Goal: Task Accomplishment & Management: Manage account settings

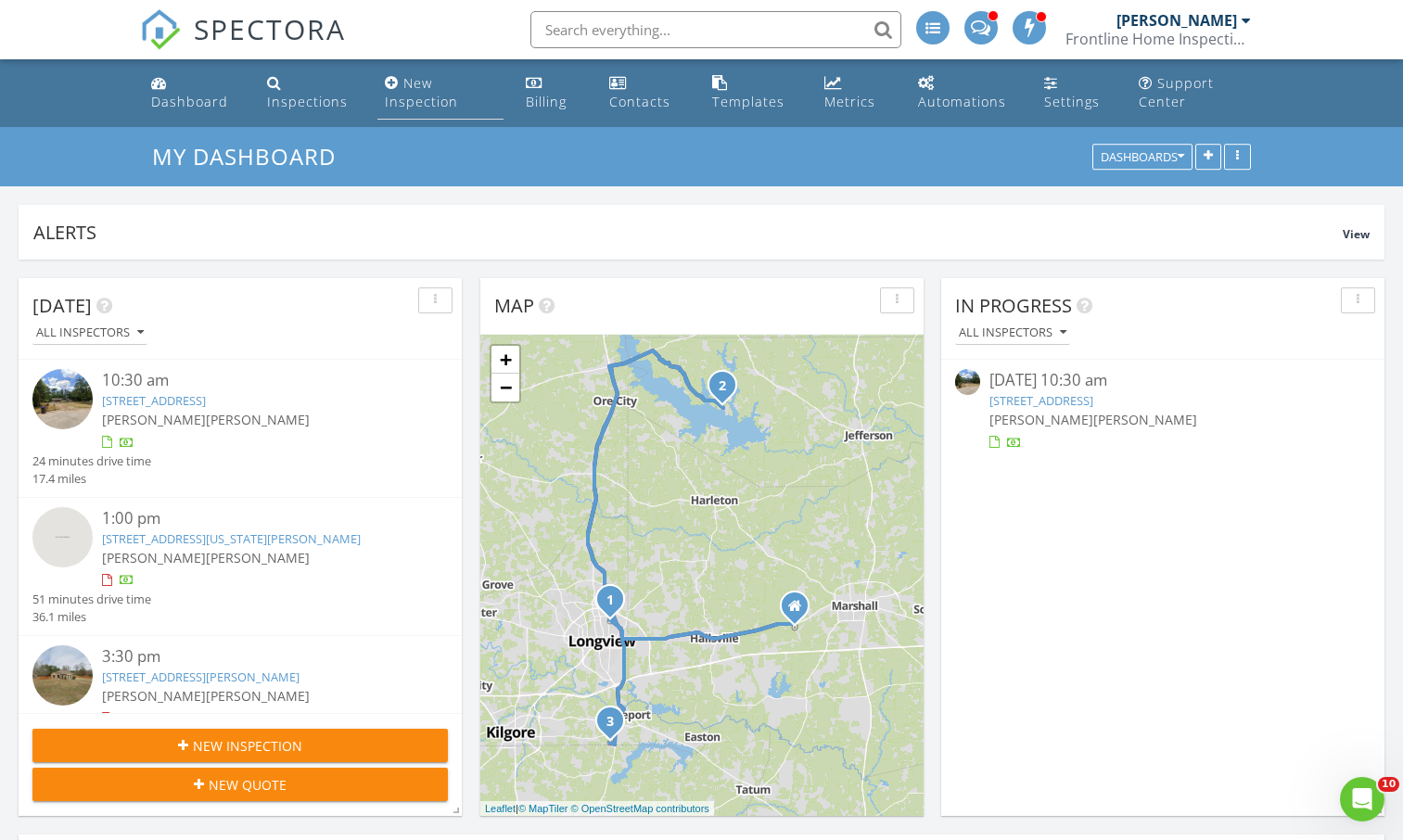
click at [407, 97] on div "New Inspection" at bounding box center [421, 92] width 73 height 36
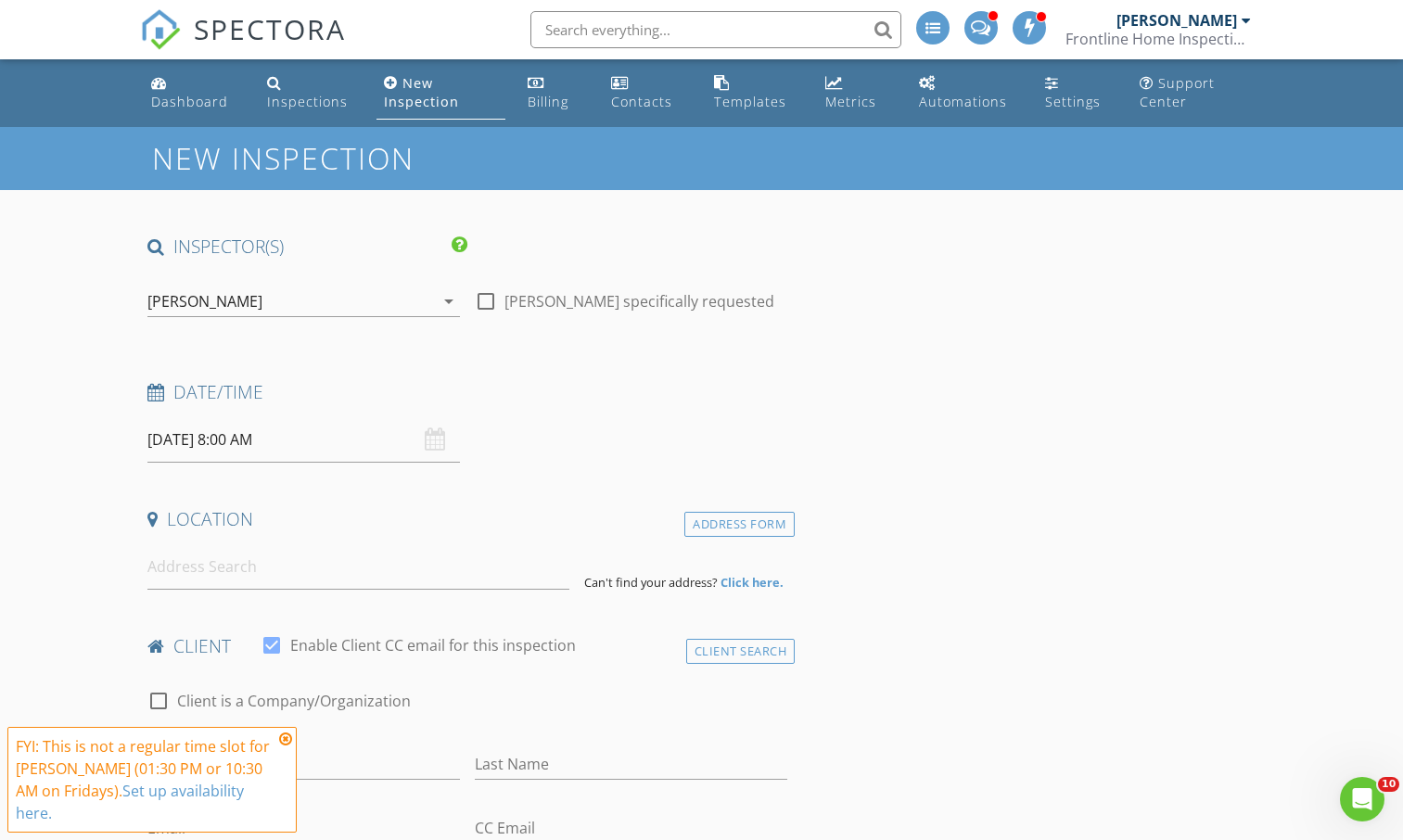
click at [288, 746] on icon at bounding box center [285, 738] width 13 height 15
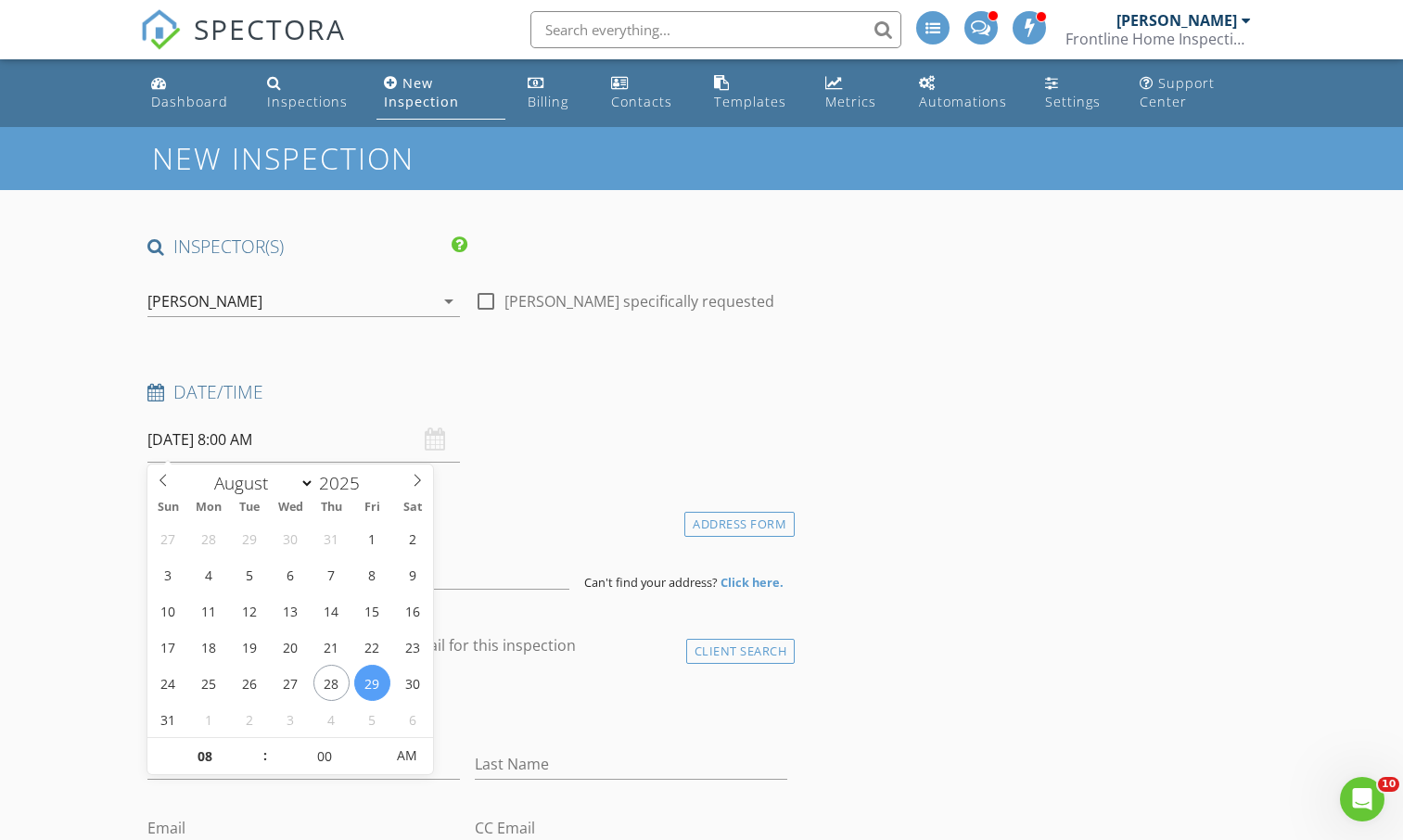
click at [281, 448] on input "08/29/2025 8:00 AM" at bounding box center [304, 440] width 312 height 45
type input "09"
type input "08/29/2025 9:00 AM"
click at [254, 748] on span at bounding box center [255, 747] width 13 height 19
type input "10"
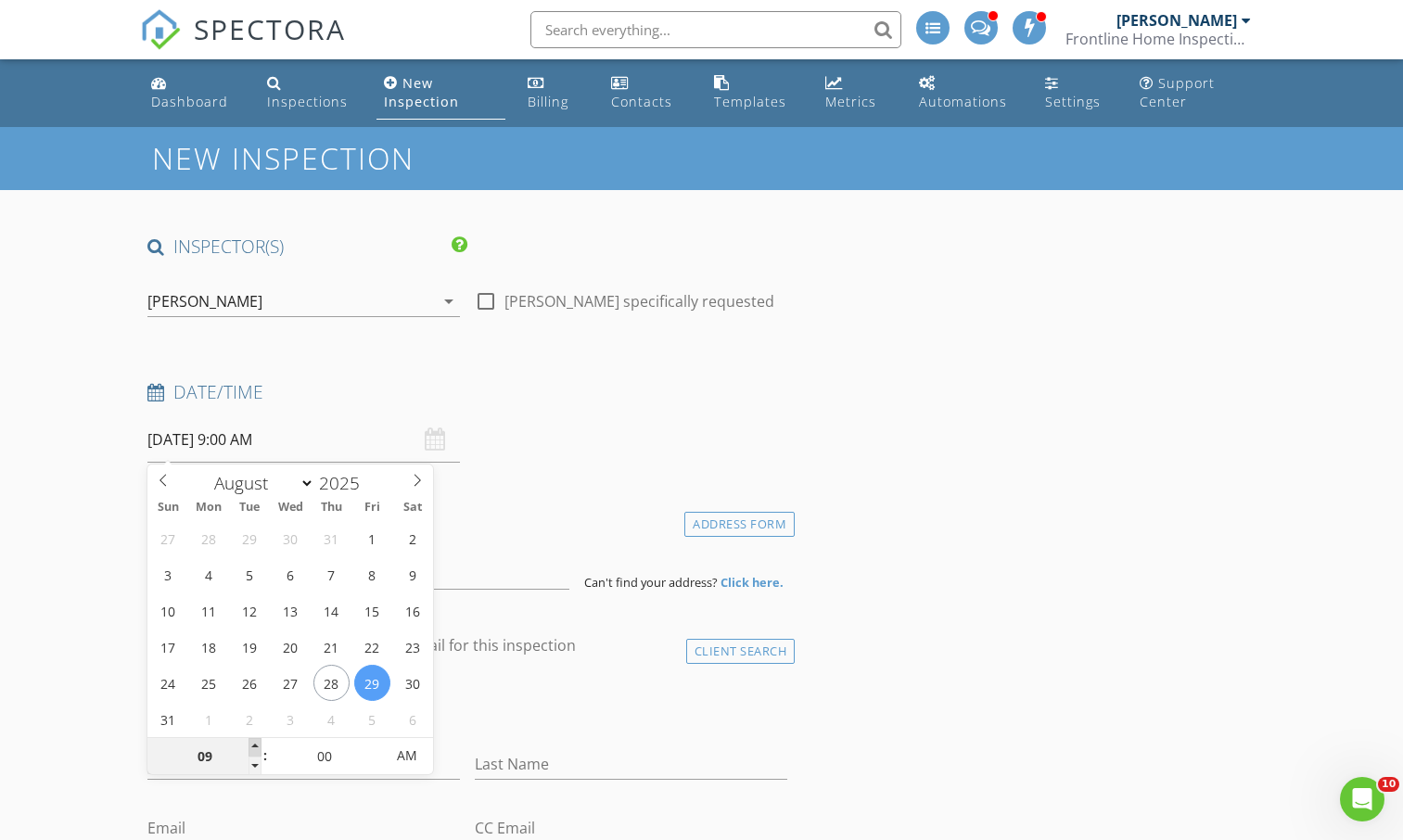
type input "08/29/2025 10:00 AM"
click at [254, 748] on span at bounding box center [255, 747] width 13 height 19
type input "05"
type input "08/29/2025 10:05 AM"
click at [377, 749] on span at bounding box center [375, 747] width 13 height 19
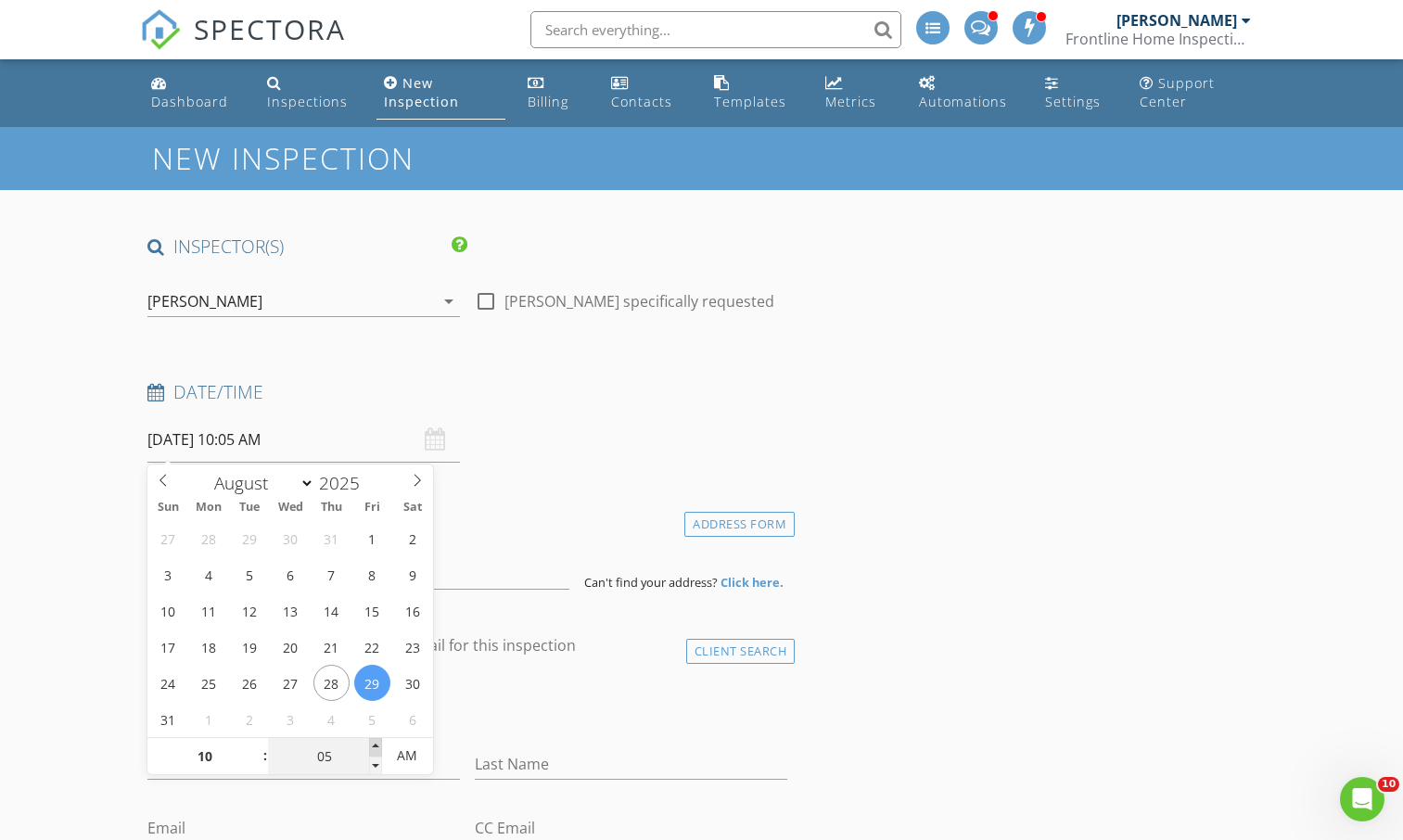
type input "10"
type input "08/29/2025 10:10 AM"
click at [377, 749] on span at bounding box center [375, 747] width 13 height 19
type input "15"
type input "08/29/2025 10:15 AM"
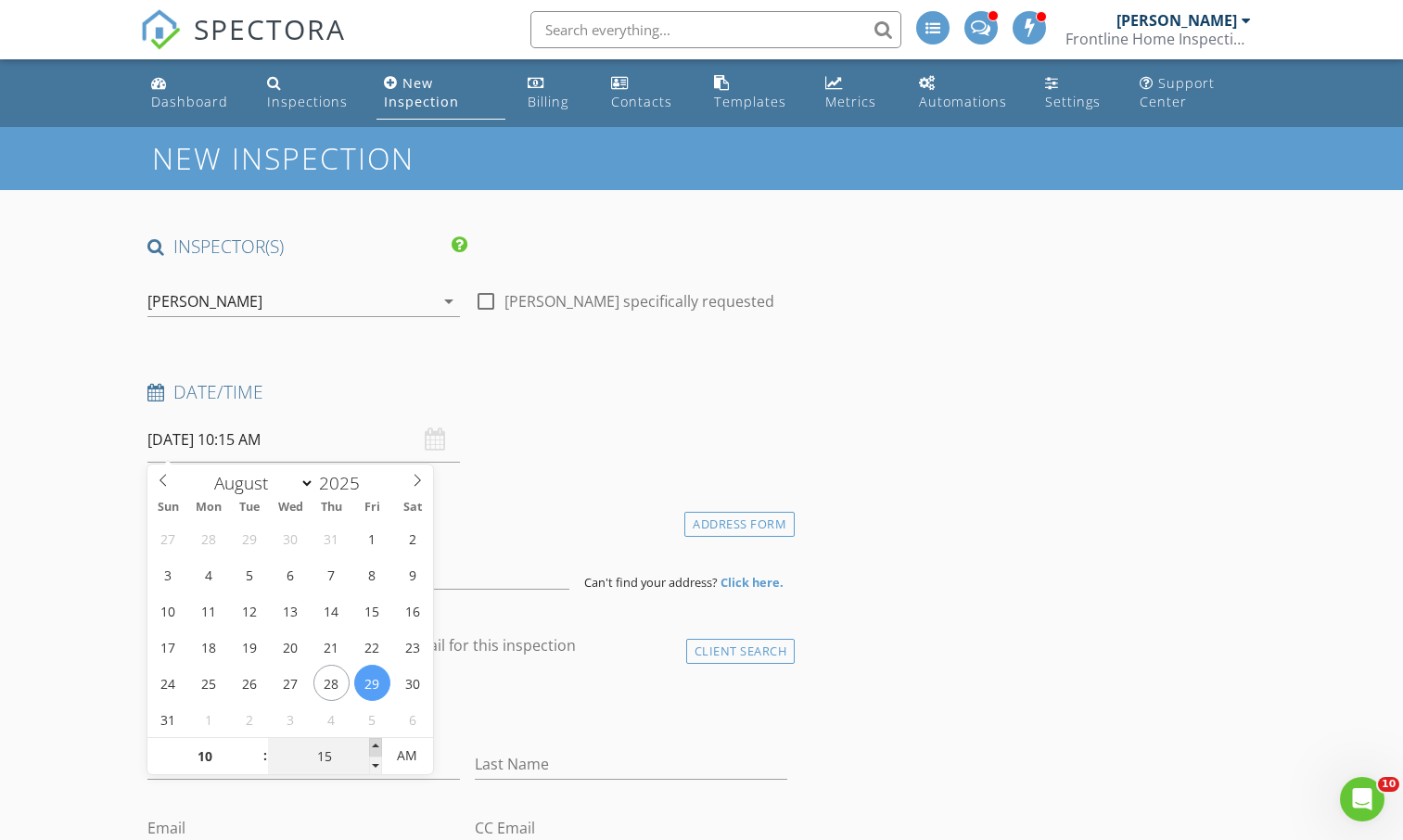
click at [377, 749] on span at bounding box center [375, 747] width 13 height 19
type input "20"
type input "08/29/2025 10:20 AM"
click at [377, 749] on span at bounding box center [375, 747] width 13 height 19
type input "25"
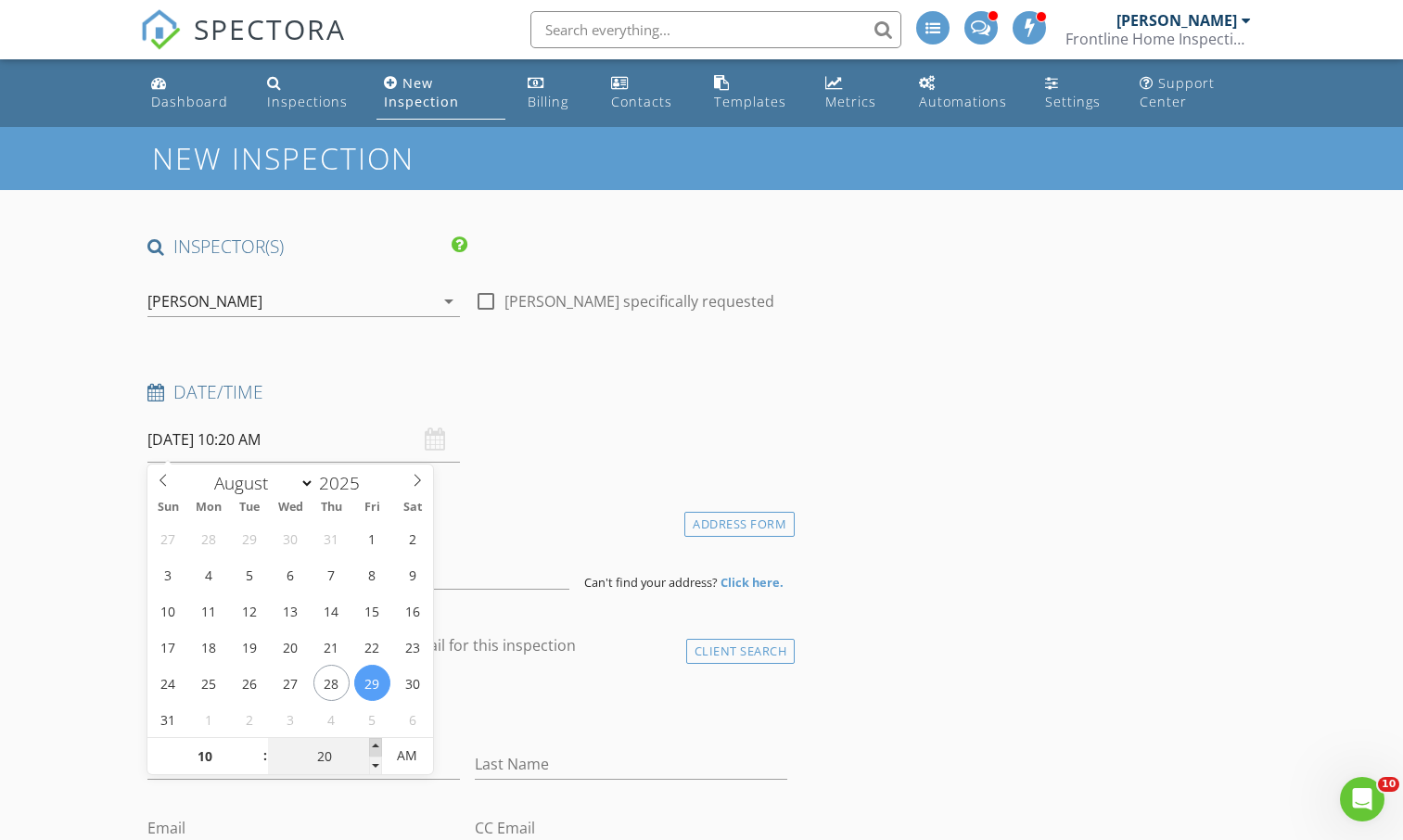
type input "08/29/2025 10:25 AM"
click at [377, 749] on span at bounding box center [375, 747] width 13 height 19
type input "30"
type input "08/29/2025 10:30 AM"
click at [377, 749] on span at bounding box center [375, 747] width 13 height 19
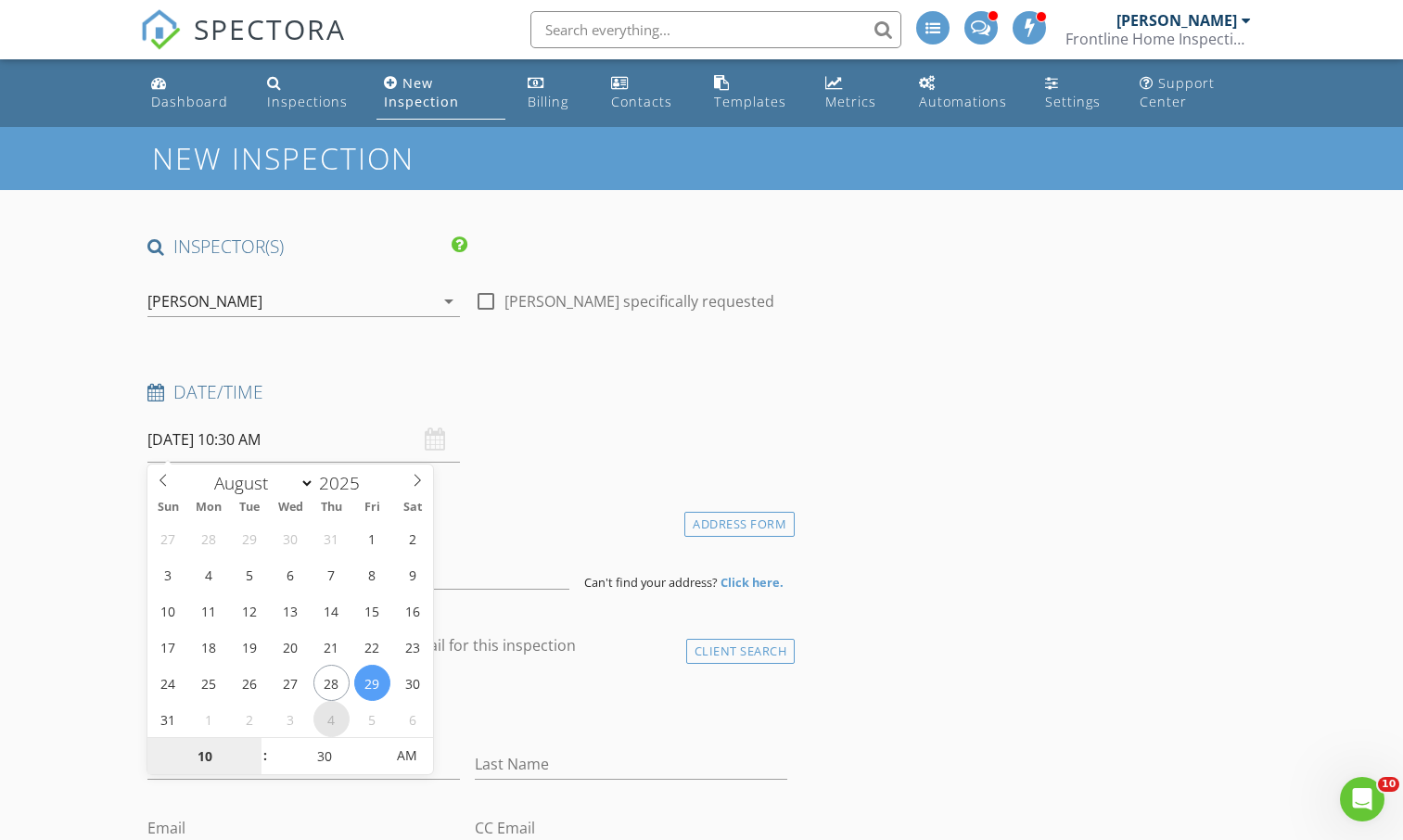
select select "8"
type input "09/04/2025 10:30 AM"
click at [316, 308] on div "[PERSON_NAME]" at bounding box center [291, 302] width 287 height 29
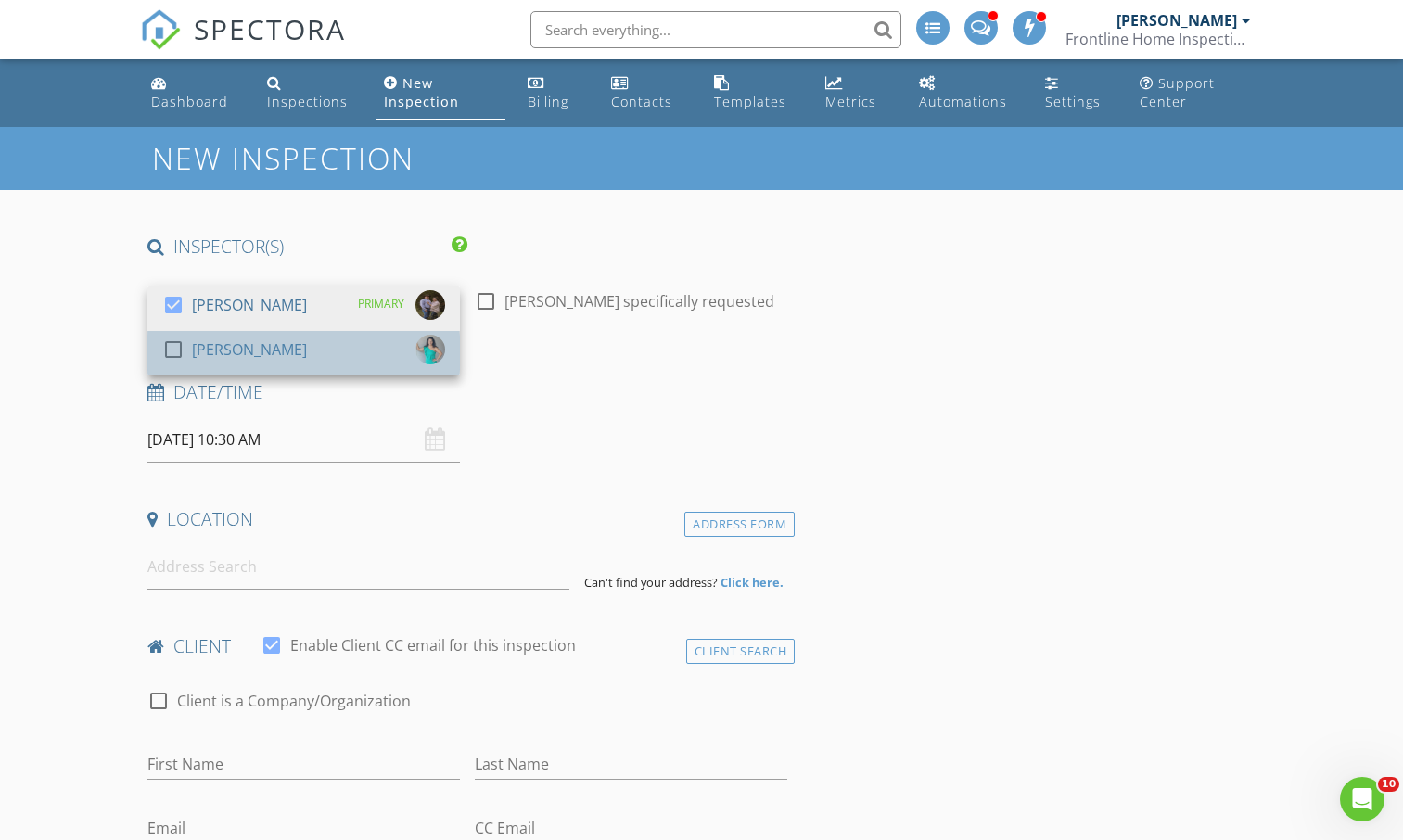
click at [289, 341] on div "check_box_outline_blank Linna Sutton" at bounding box center [304, 353] width 283 height 37
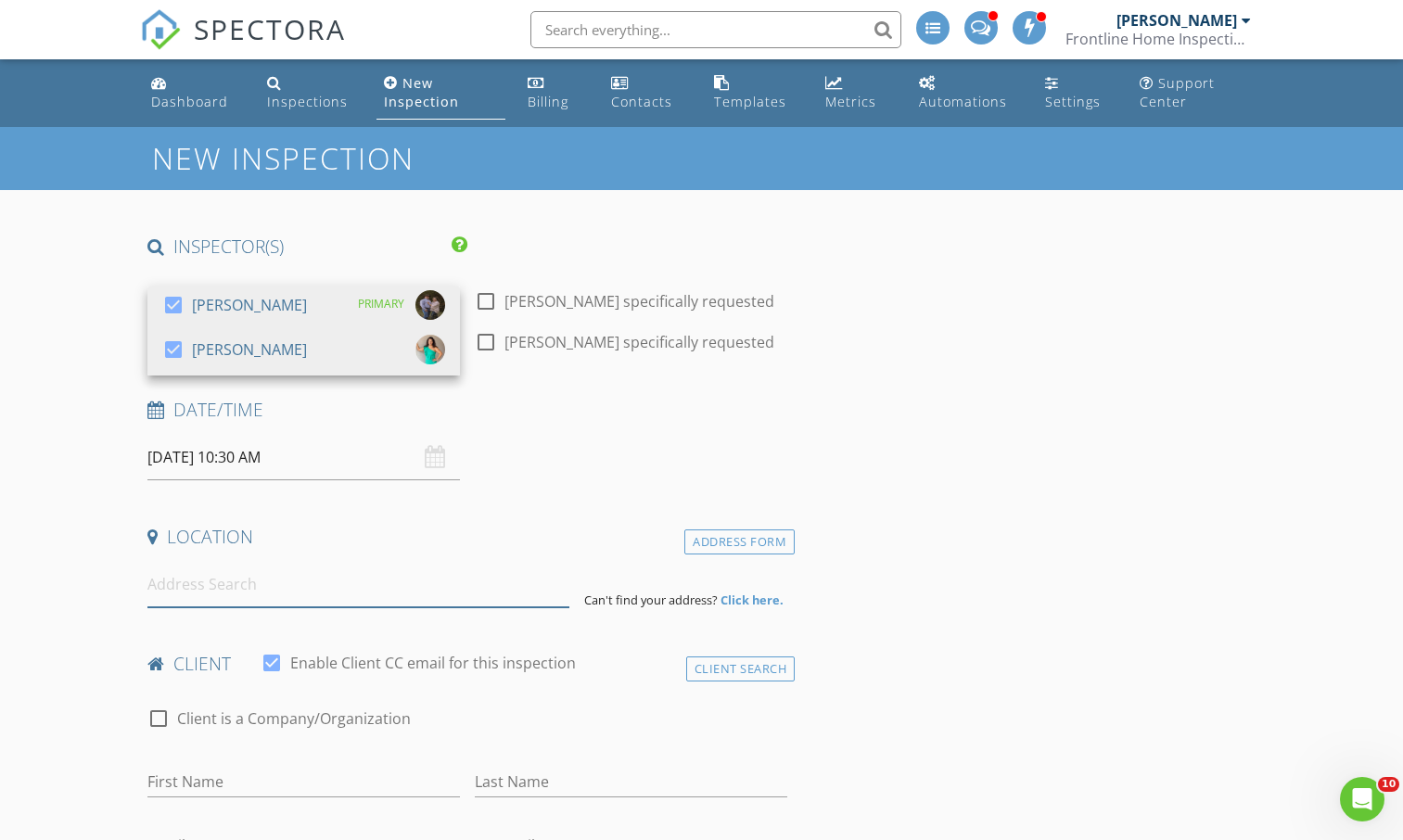
click at [178, 586] on input at bounding box center [358, 584] width 422 height 45
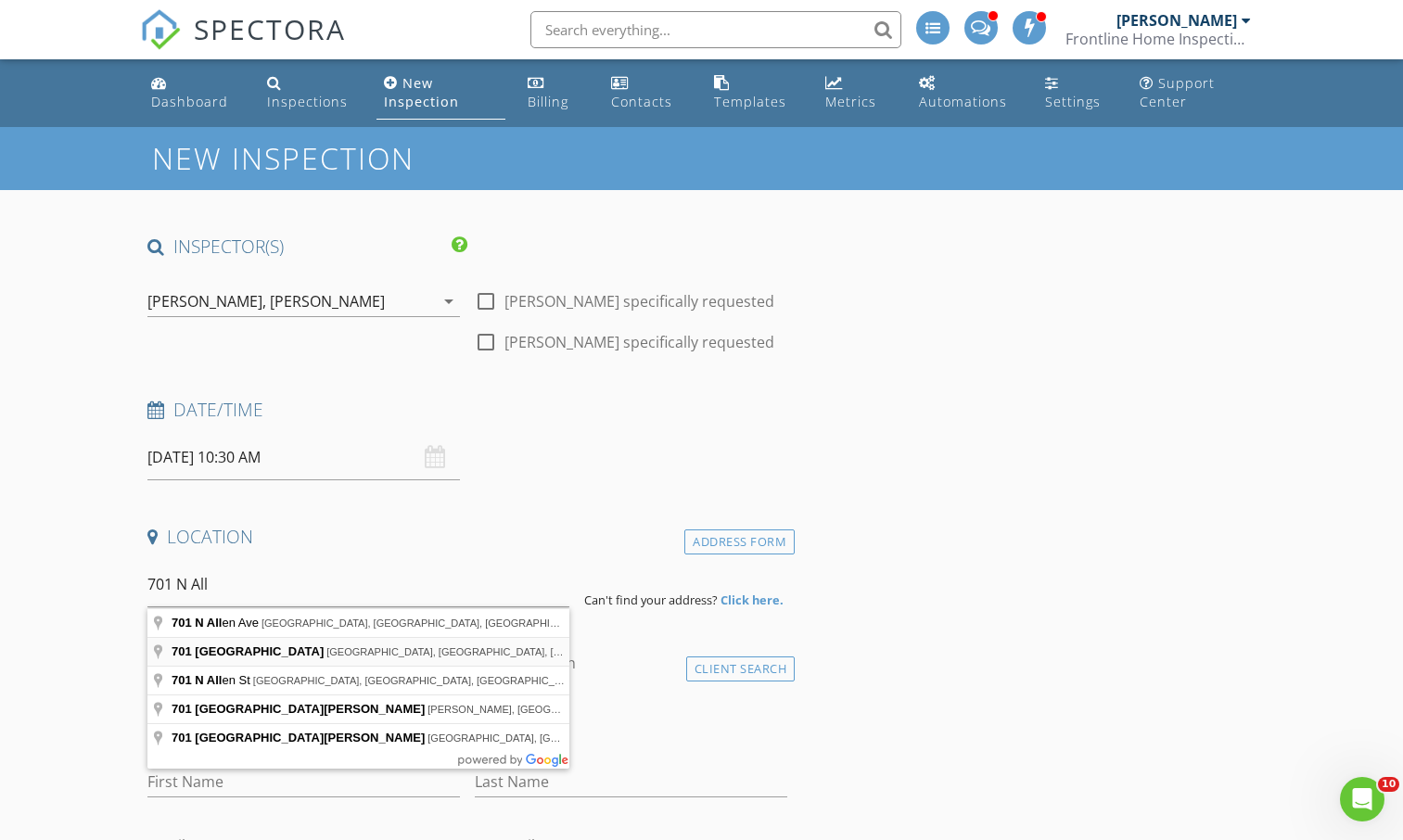
type input "701 North Alley Street, Jefferson, TX, USA"
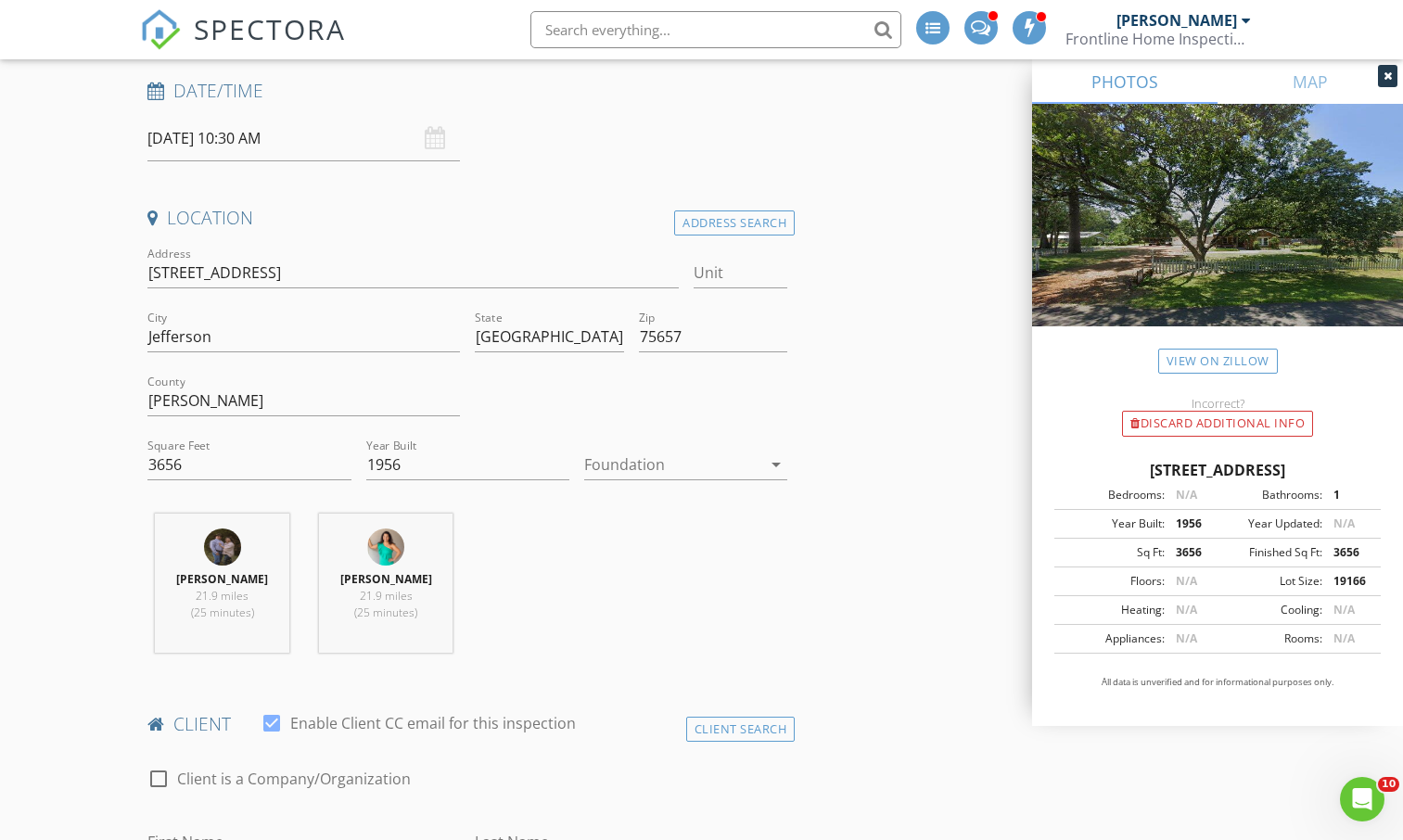
scroll to position [318, 0]
drag, startPoint x: 186, startPoint y: 459, endPoint x: 52, endPoint y: 463, distance: 134.1
type input "2134"
click at [619, 468] on div at bounding box center [673, 465] width 177 height 29
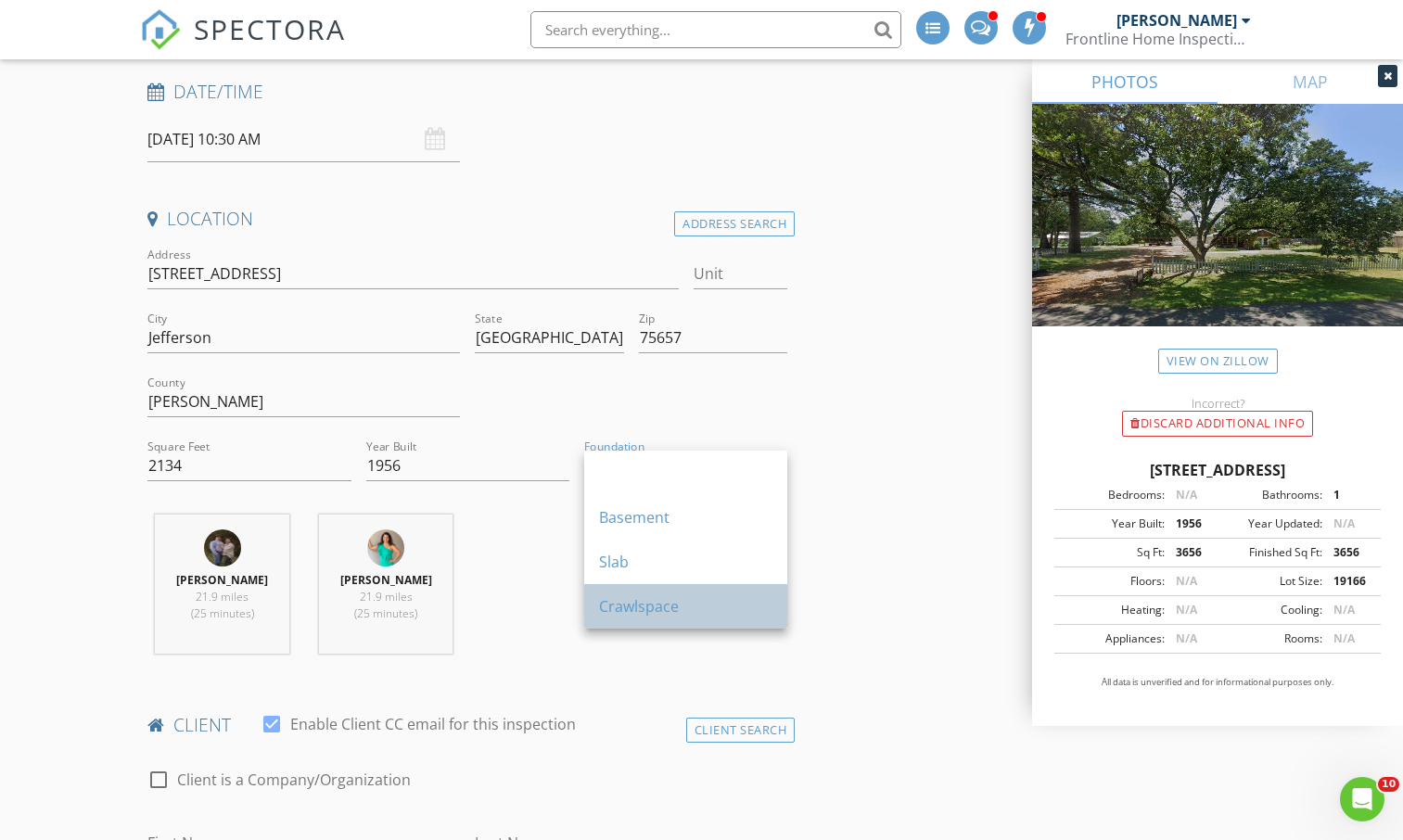
click at [614, 607] on div "Crawlspace" at bounding box center [685, 606] width 173 height 23
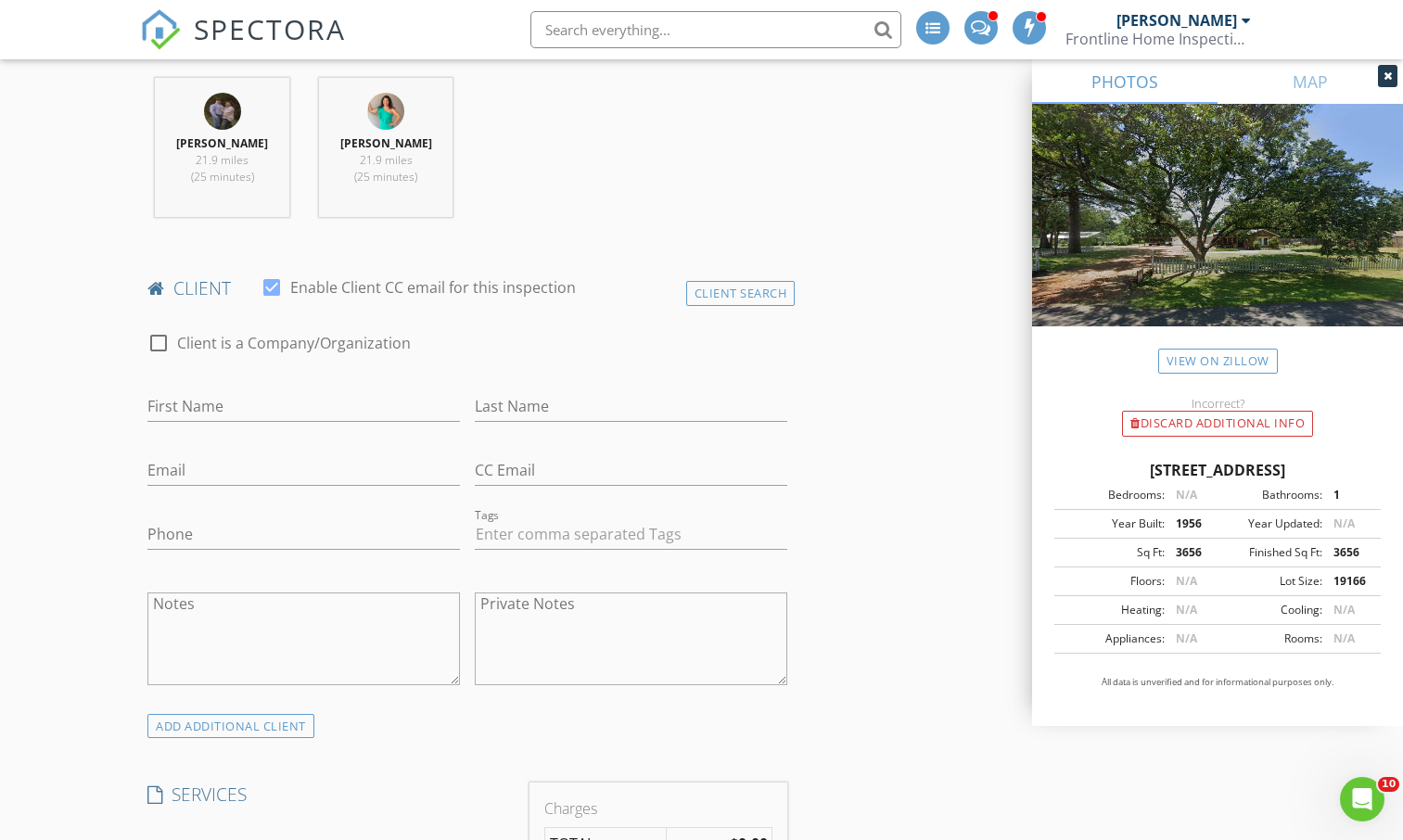
scroll to position [756, 0]
click at [203, 398] on input "First Name" at bounding box center [304, 405] width 312 height 30
type input "Amanda"
type input "Slyter"
type input "contact@slyterlegalsolutions.com"
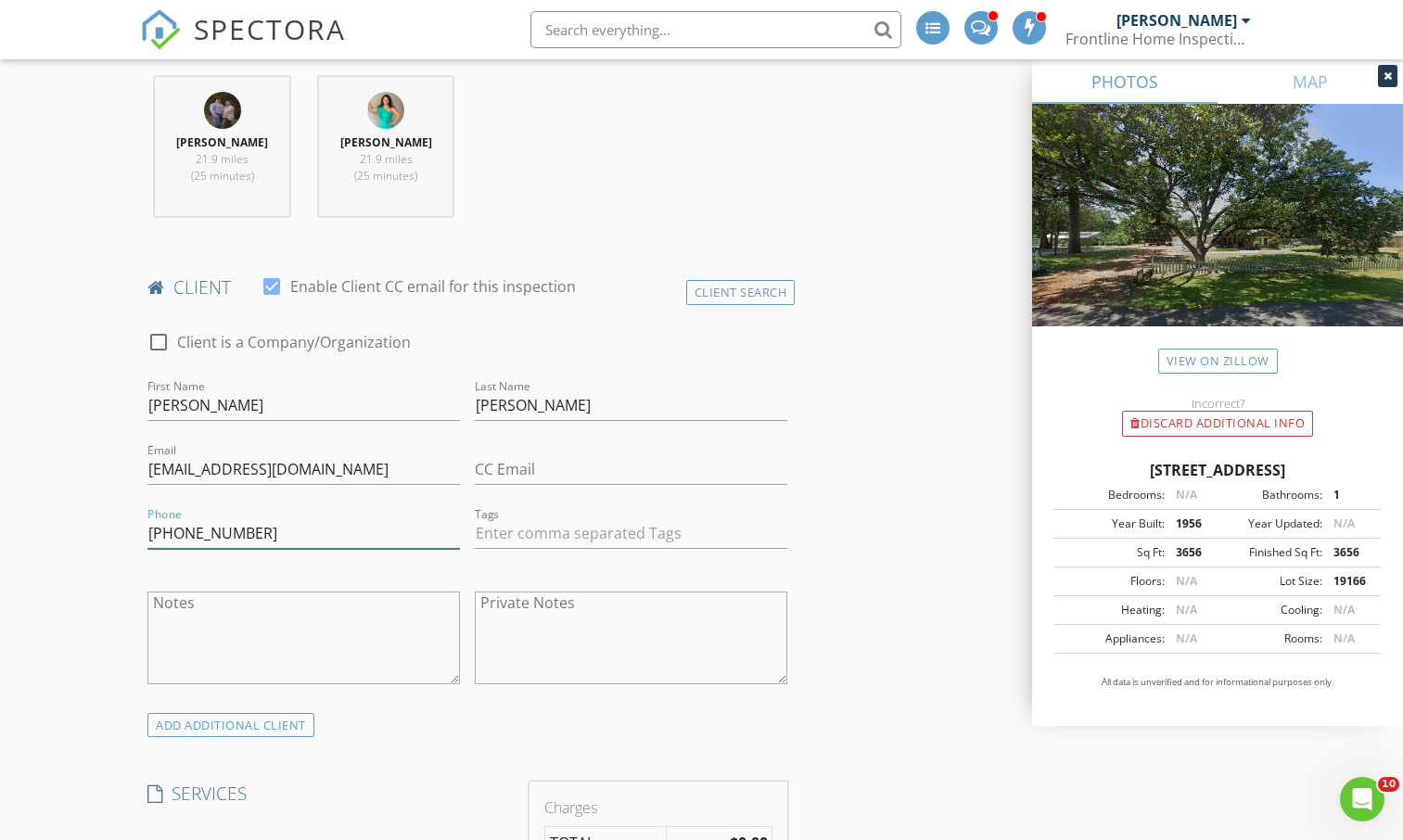
type input "214-846-7558"
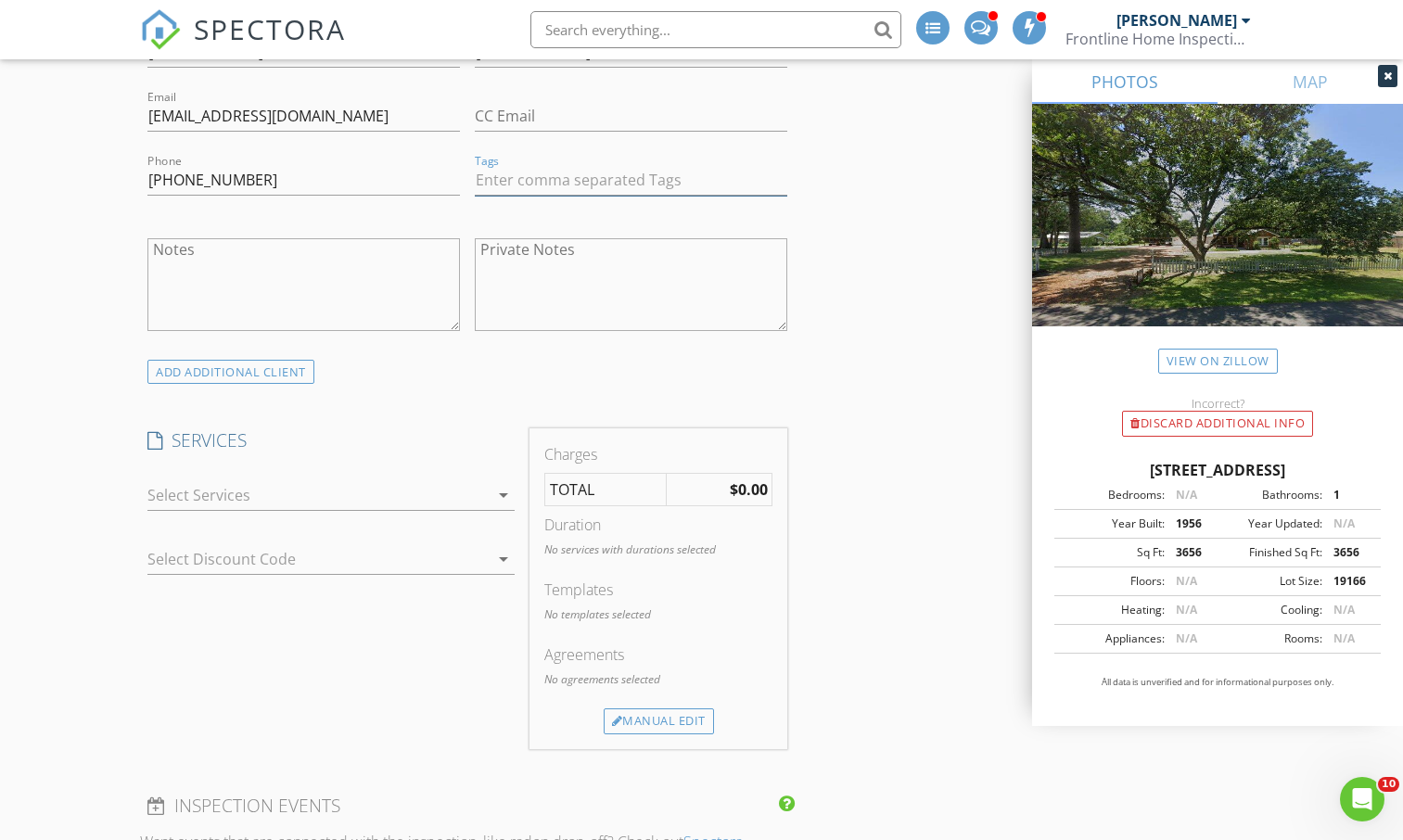
scroll to position [1110, 0]
click at [184, 492] on div at bounding box center [318, 494] width 341 height 29
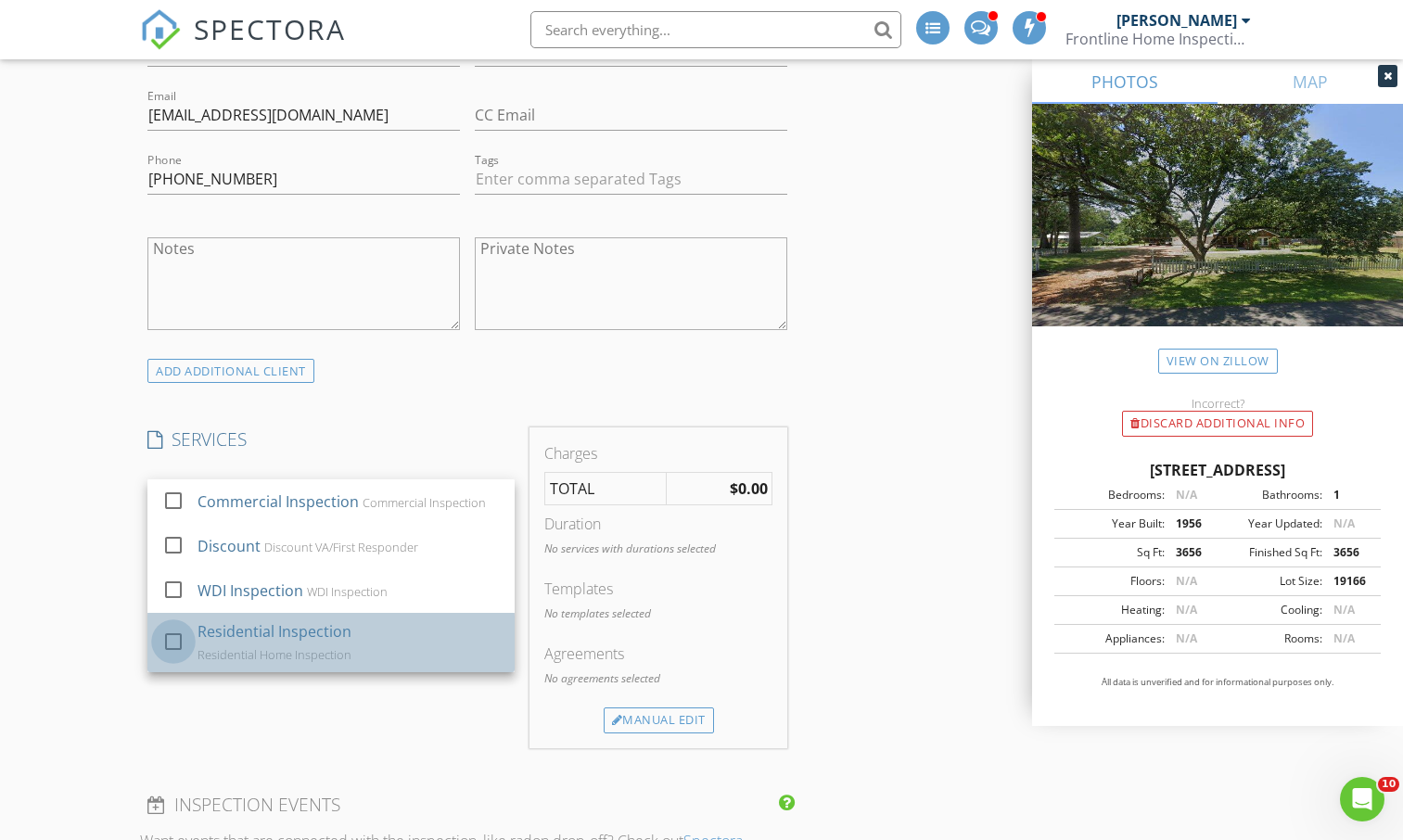
click at [184, 636] on div at bounding box center [173, 641] width 31 height 31
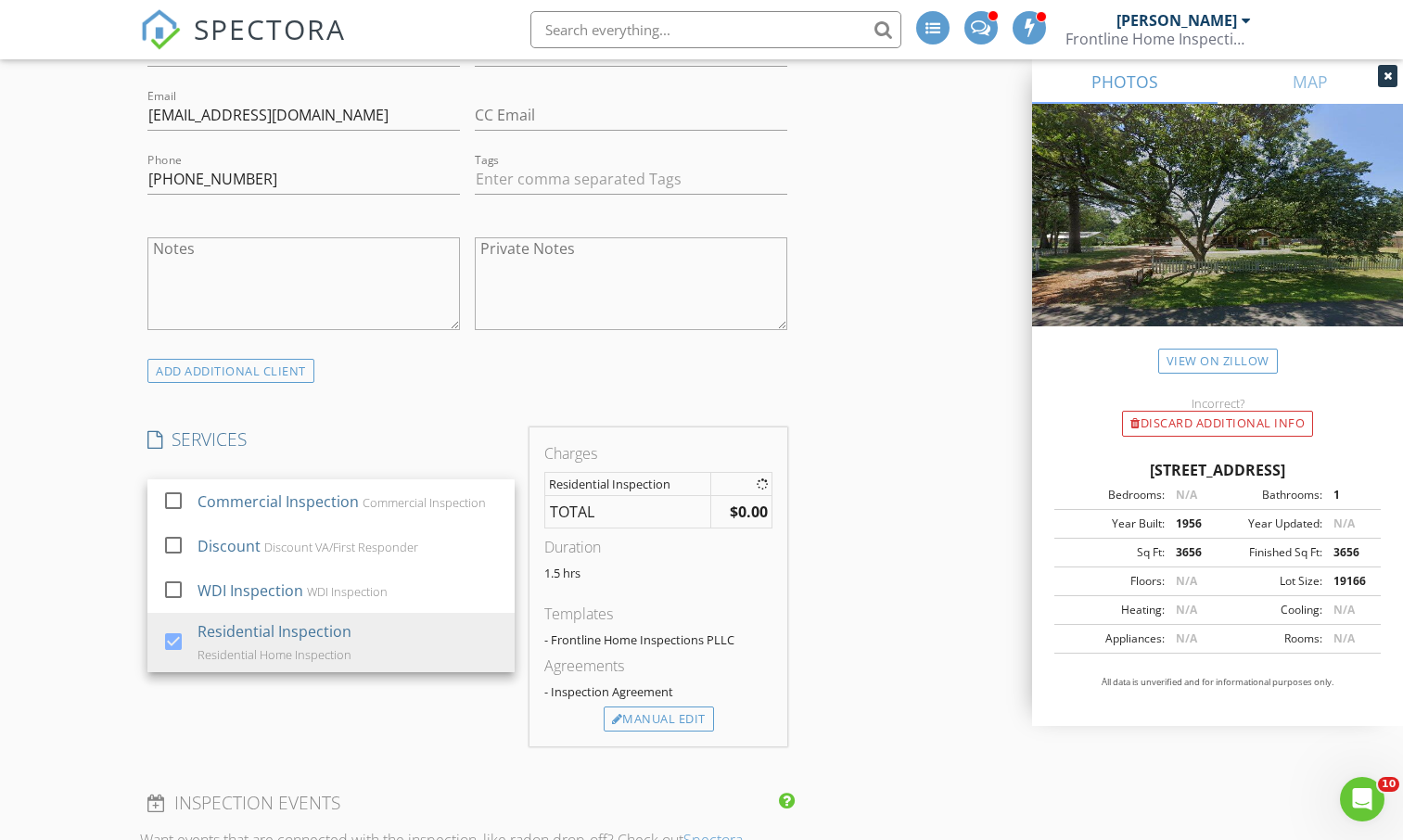
click at [86, 623] on div "New Inspection INSPECTOR(S) check_box Jason Sutton PRIMARY check_box Linna Sutt…" at bounding box center [701, 786] width 1403 height 3539
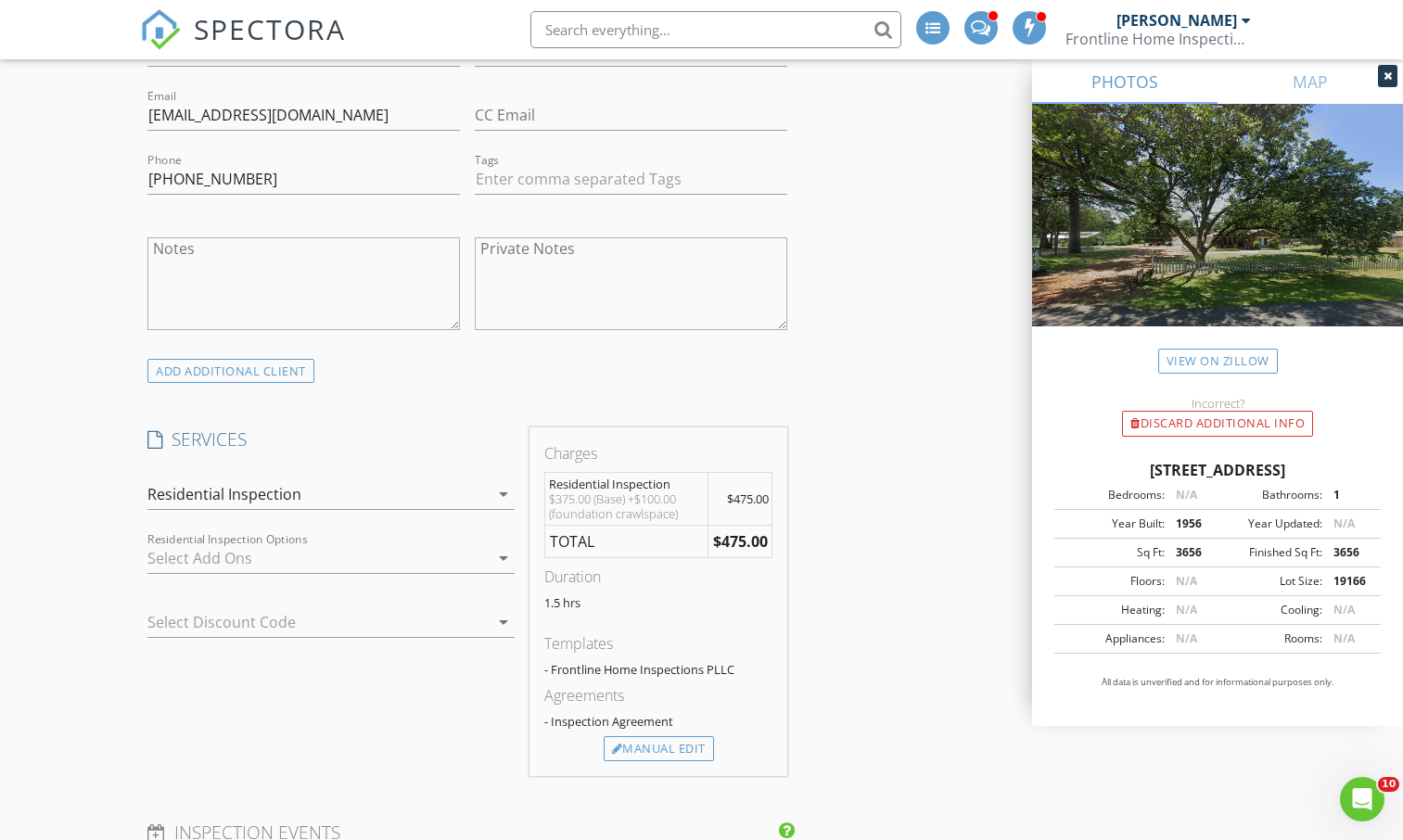
click at [229, 561] on div at bounding box center [318, 558] width 341 height 29
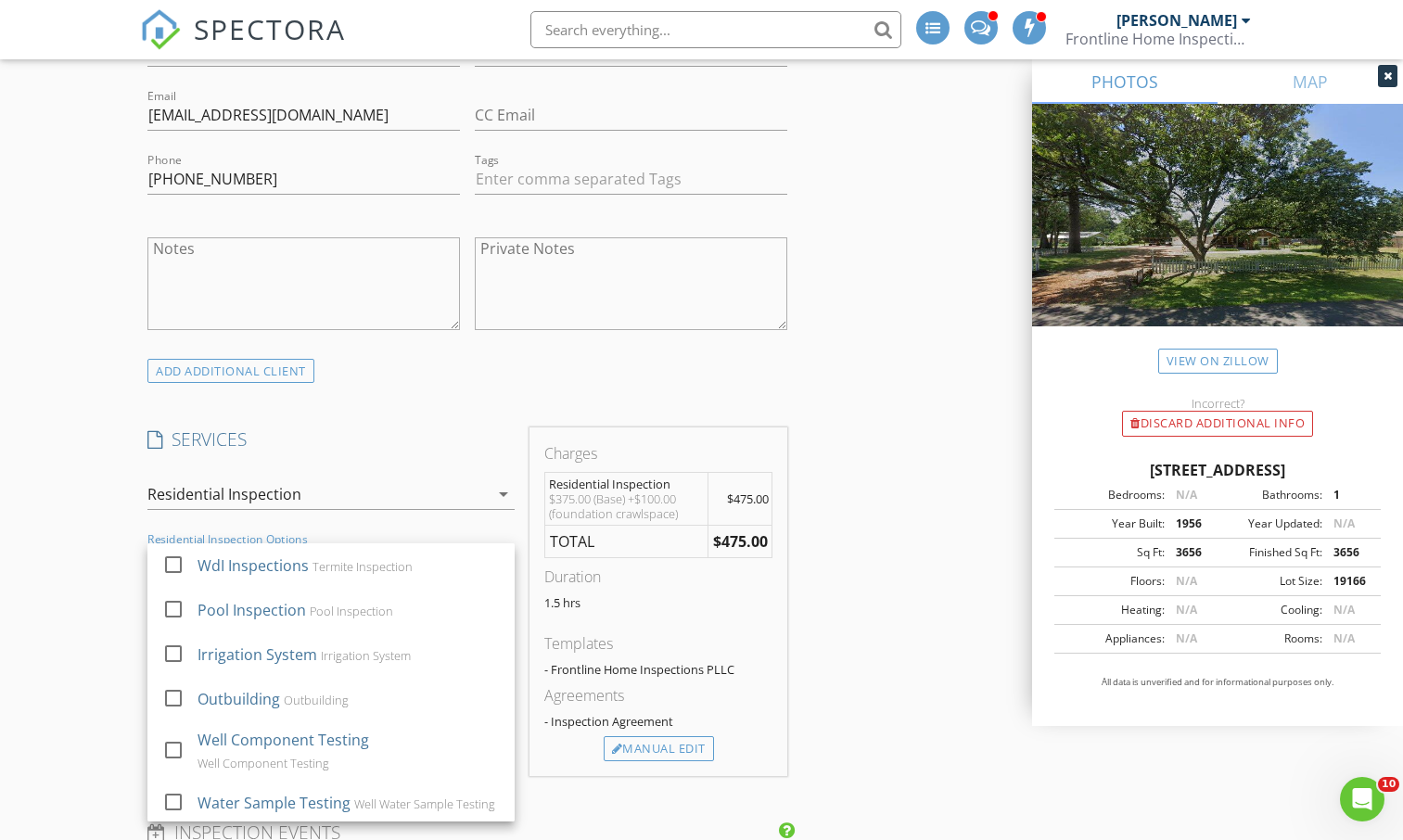
click at [229, 561] on div "WdI Inspections" at bounding box center [255, 565] width 112 height 23
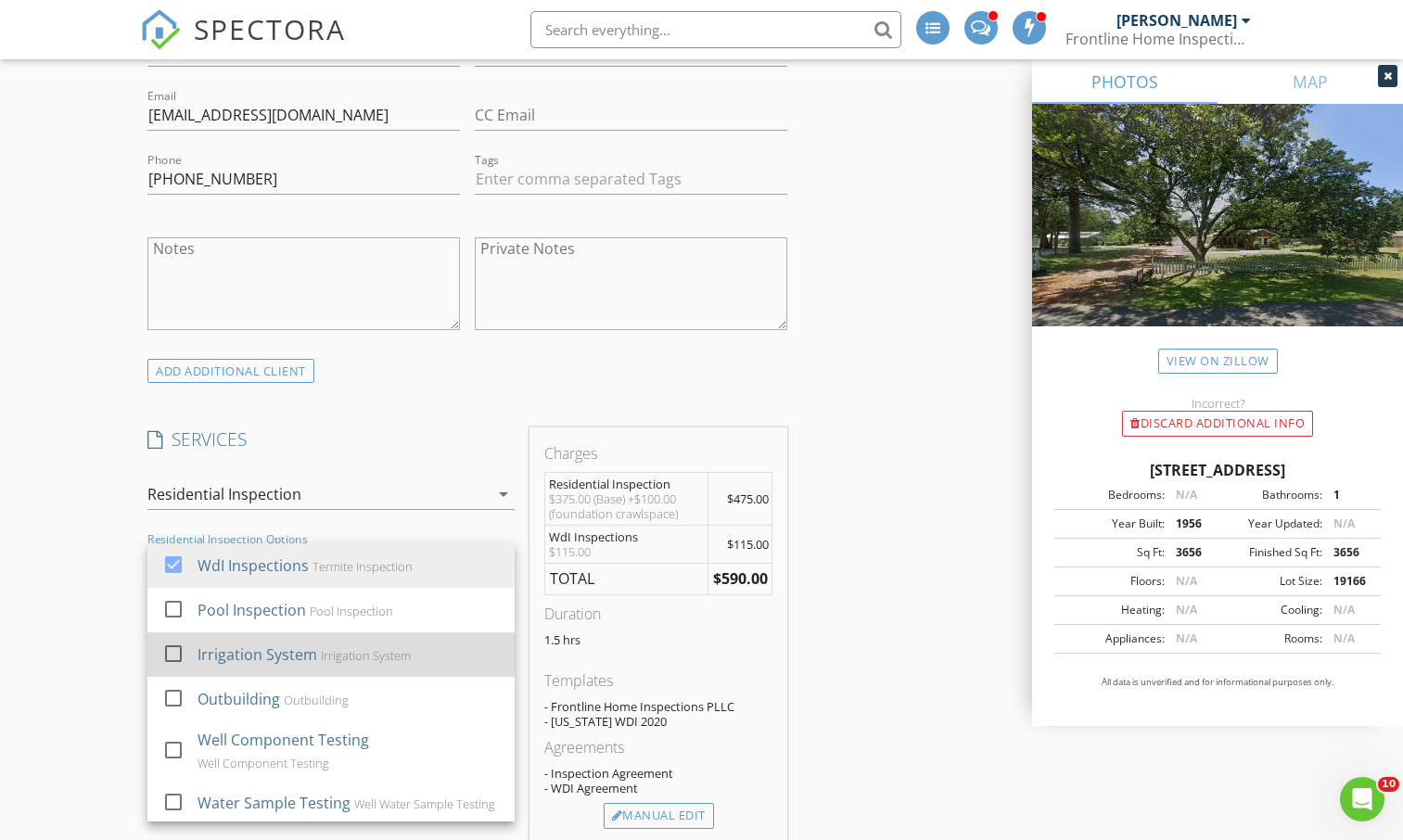
scroll to position [19, 0]
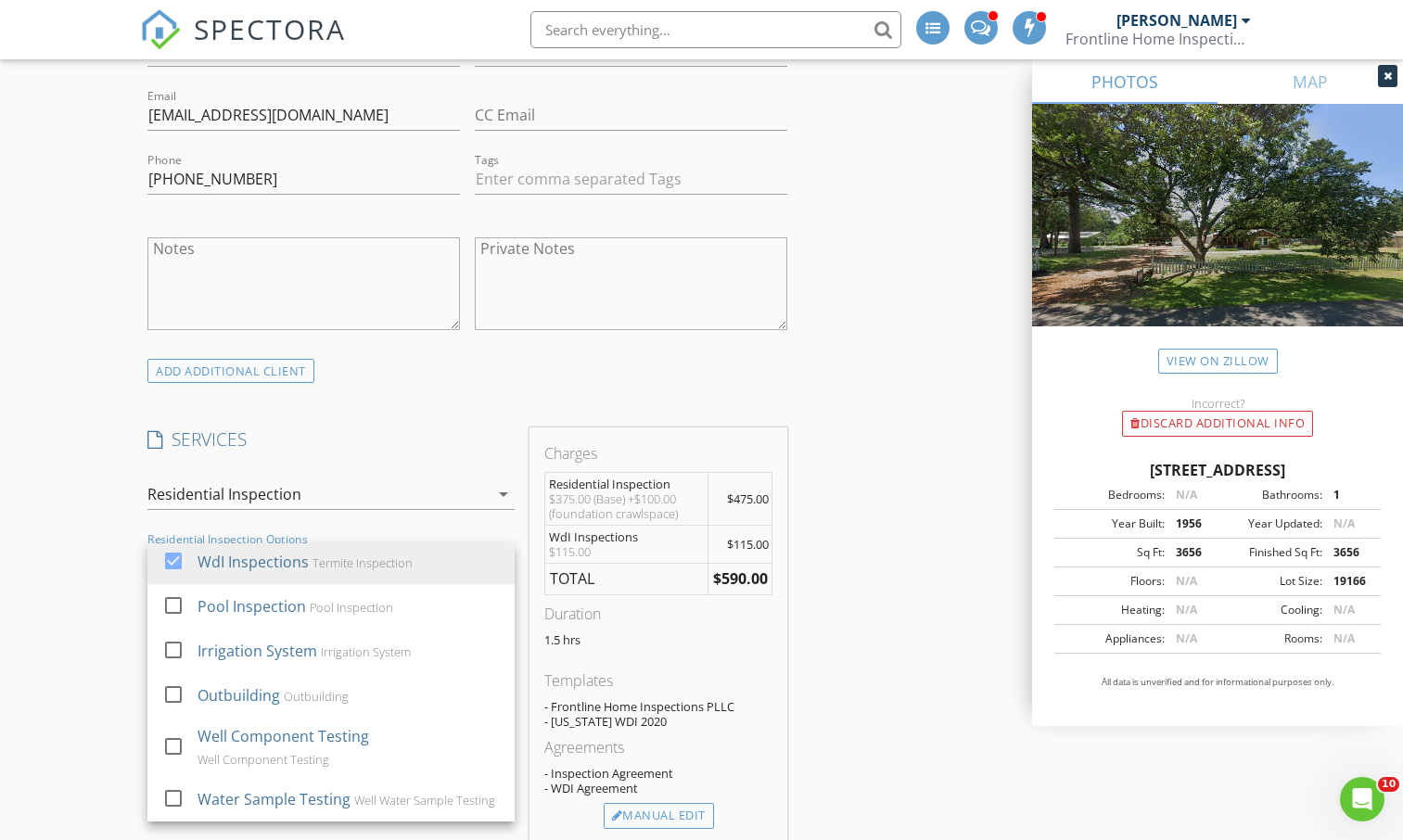
click at [26, 760] on div "New Inspection INSPECTOR(S) check_box Jason Sutton PRIMARY check_box Linna Sutt…" at bounding box center [701, 834] width 1403 height 3635
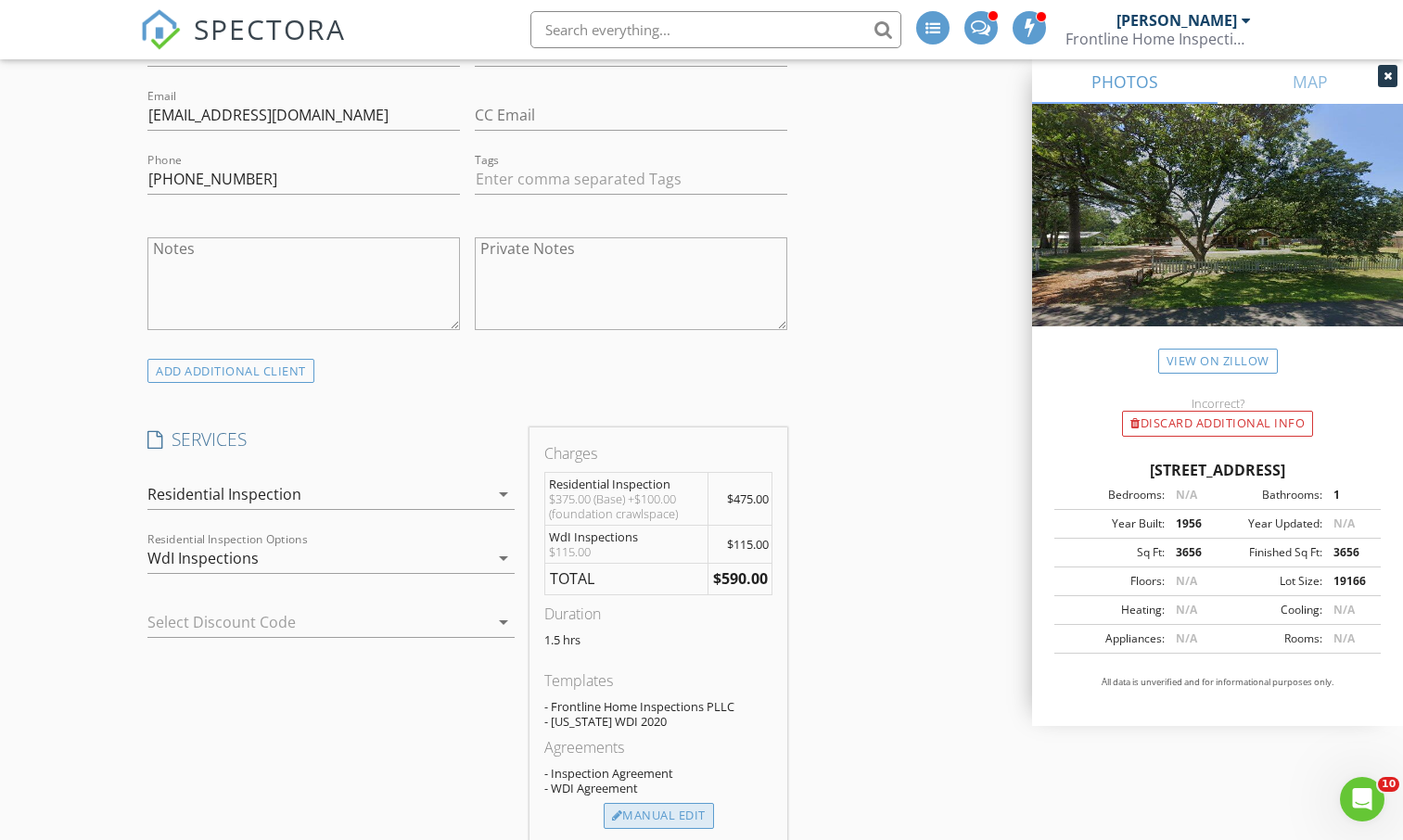
click at [655, 809] on div "Manual Edit" at bounding box center [658, 816] width 111 height 26
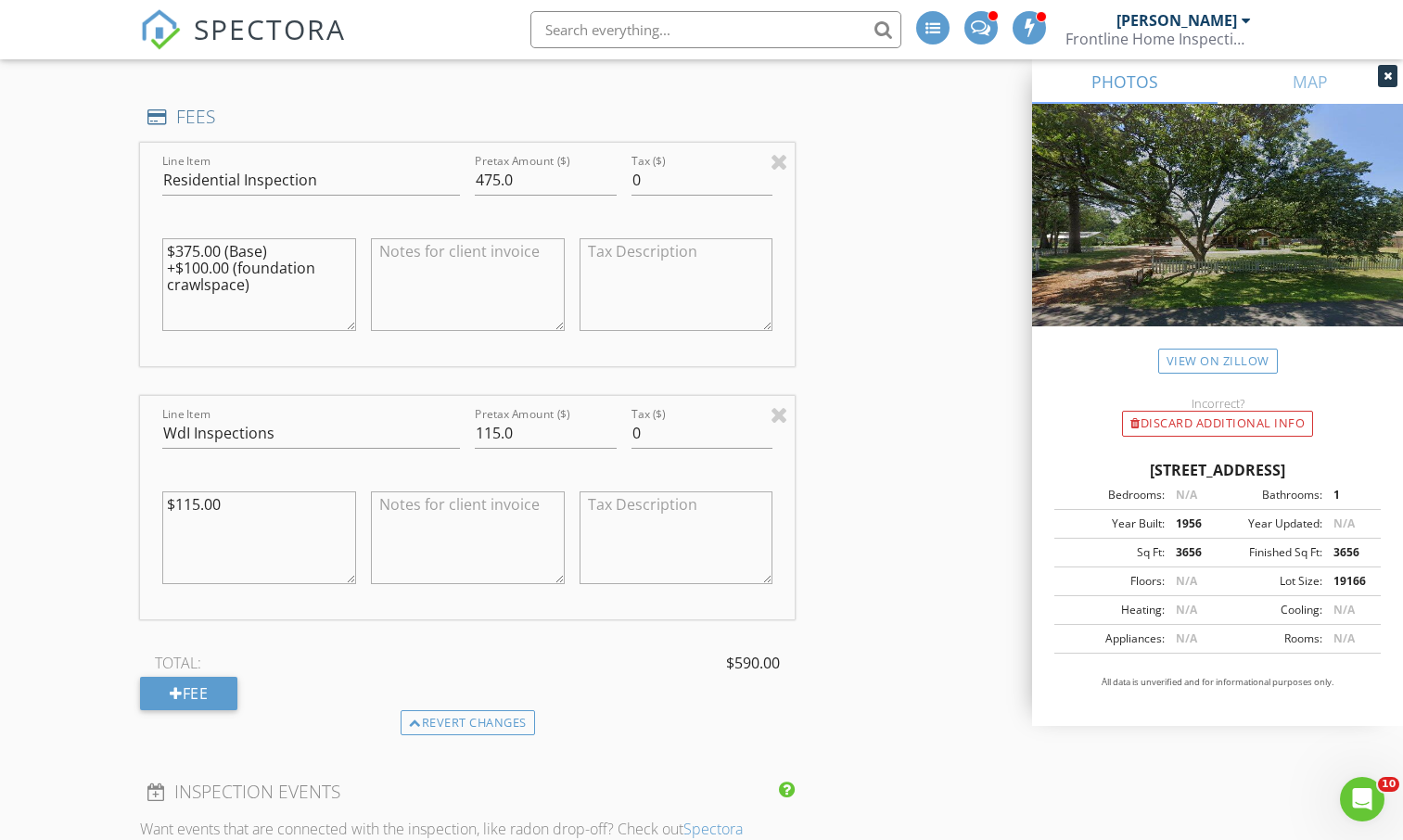
scroll to position [1625, 0]
click at [193, 677] on div "Fee" at bounding box center [188, 692] width 97 height 33
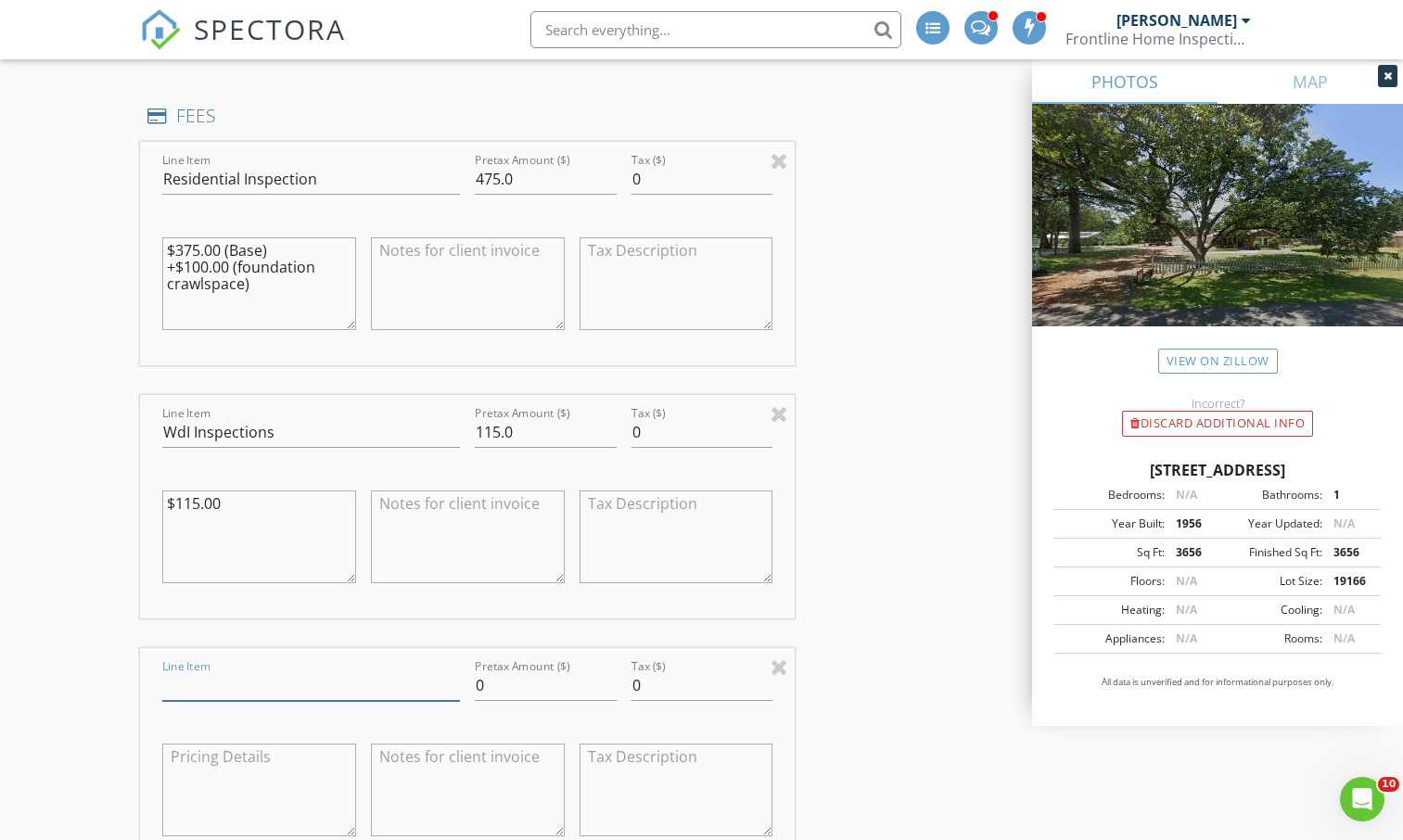
click at [196, 677] on input "Line Item" at bounding box center [311, 685] width 298 height 30
type input "Pay at Closing"
type input "100.00"
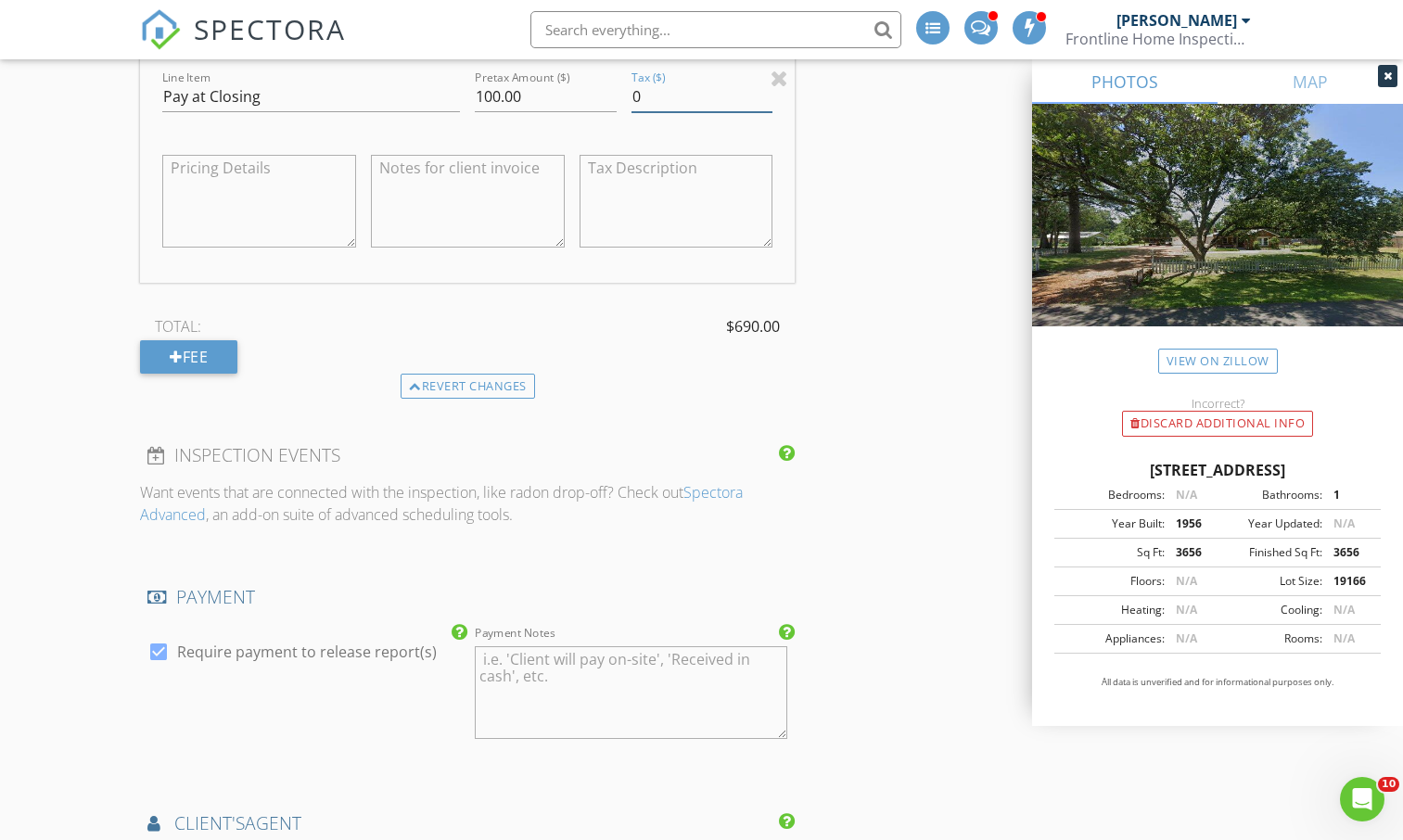
scroll to position [2215, 0]
click at [56, 666] on div "New Inspection INSPECTOR(S) check_box Jason Sutton PRIMARY check_box Linna Sutt…" at bounding box center [701, 59] width 1403 height 4295
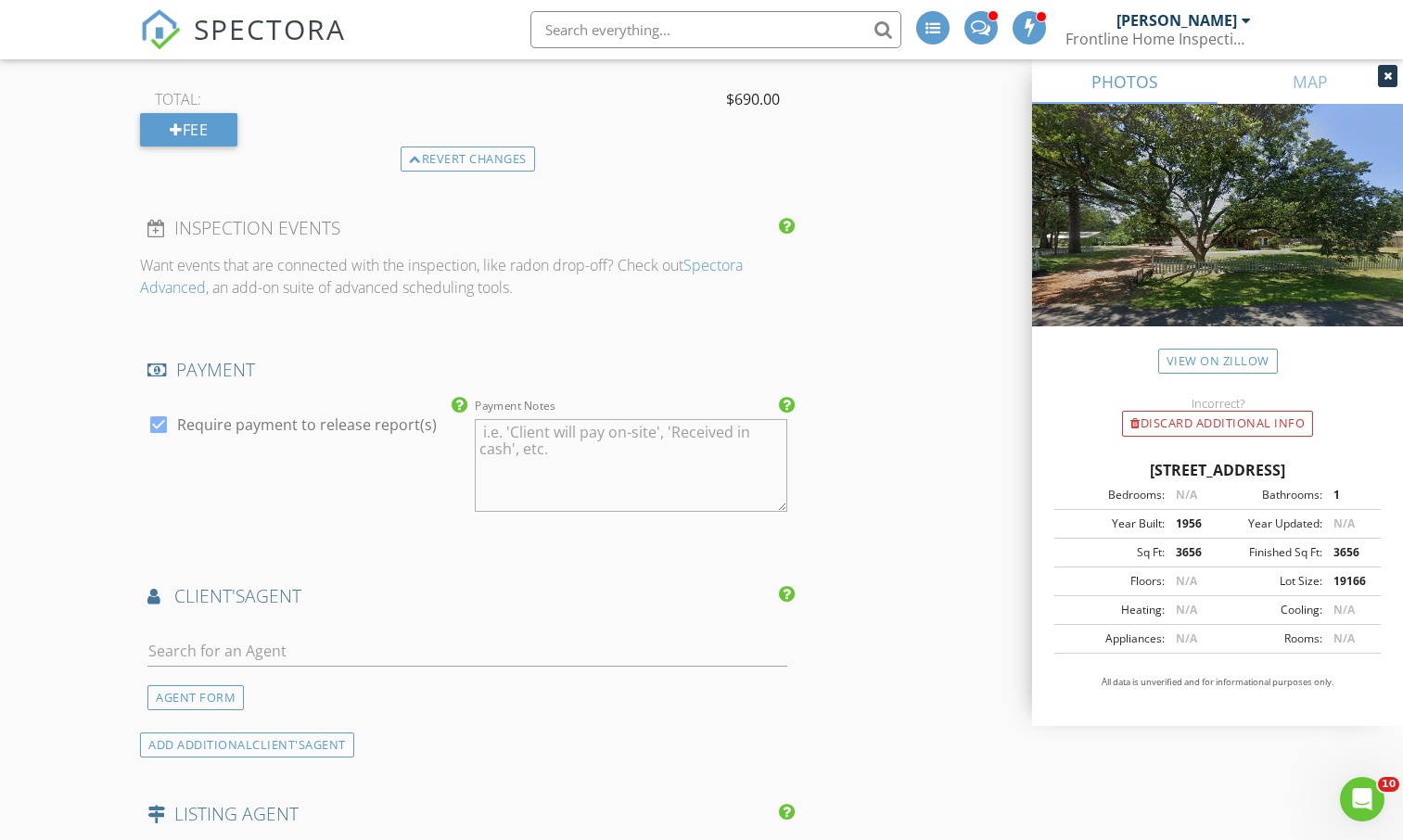
scroll to position [2446, 0]
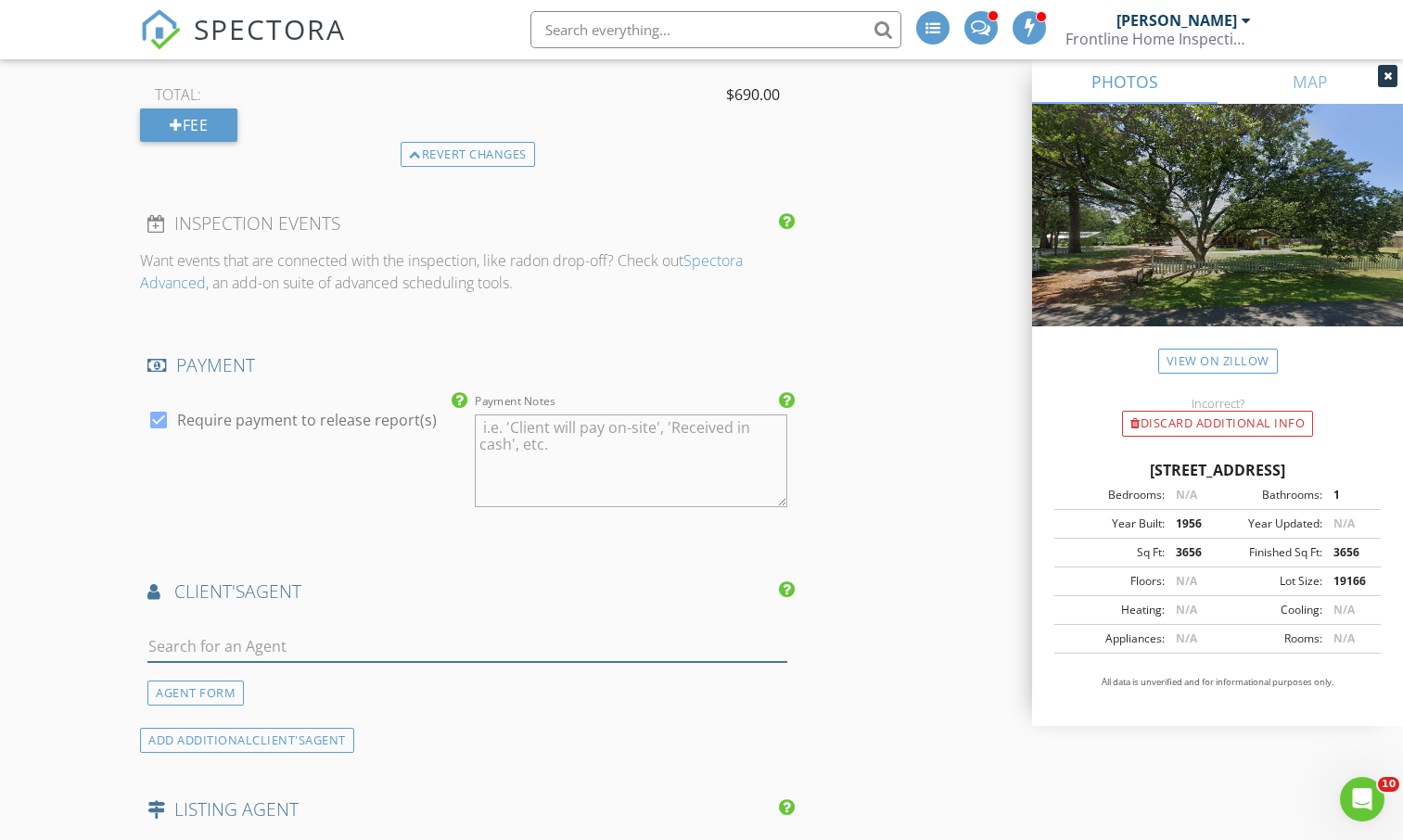
click at [177, 640] on input "text" at bounding box center [467, 646] width 639 height 30
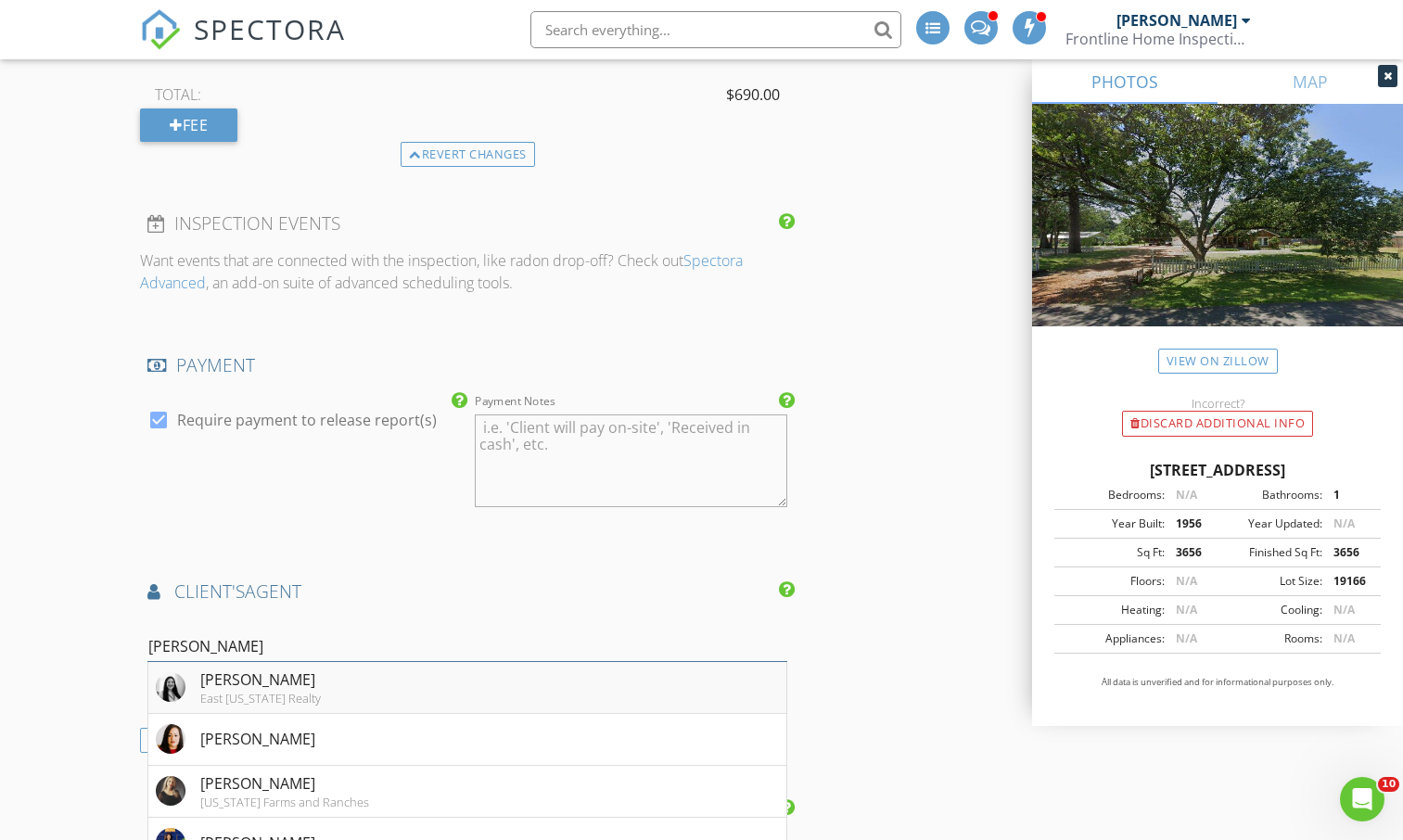
type input "Michelle M"
click at [239, 685] on div "Michelle Miller" at bounding box center [260, 679] width 120 height 23
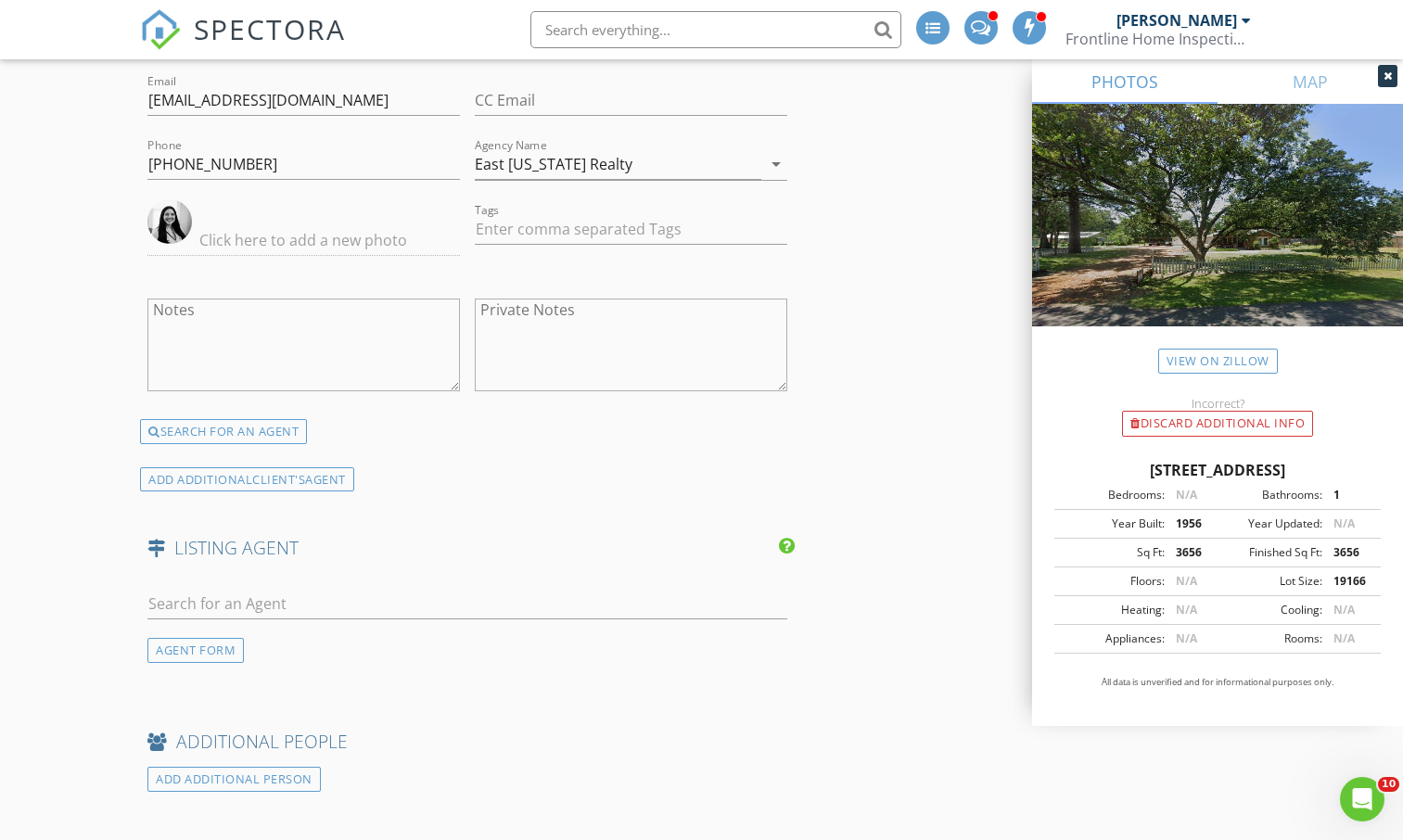
scroll to position [3060, 0]
click at [251, 597] on input "text" at bounding box center [467, 602] width 639 height 30
type input "c"
type input "Cindy Pink"
click at [252, 643] on div "Cindy Pinkerton" at bounding box center [260, 635] width 120 height 23
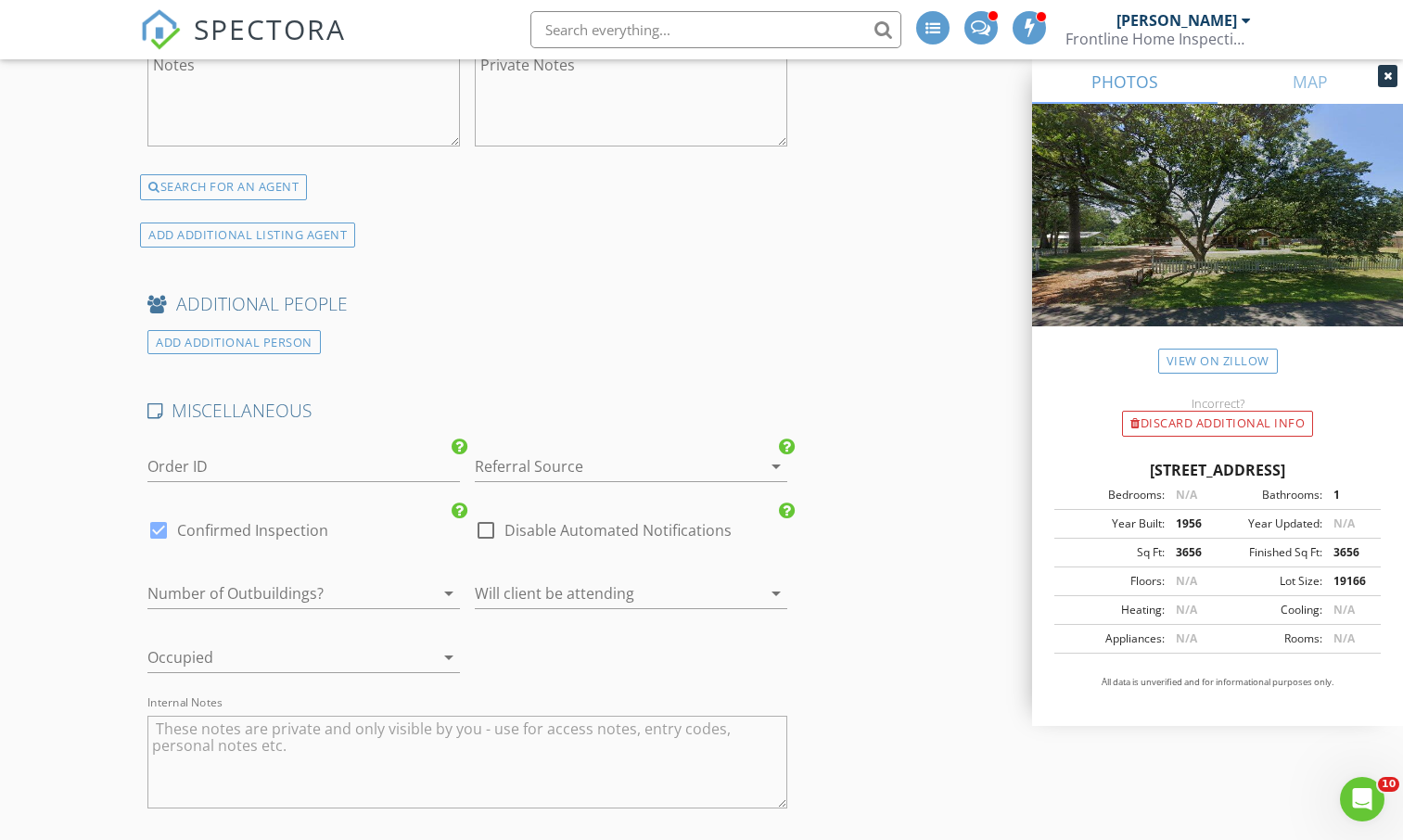
scroll to position [3887, 0]
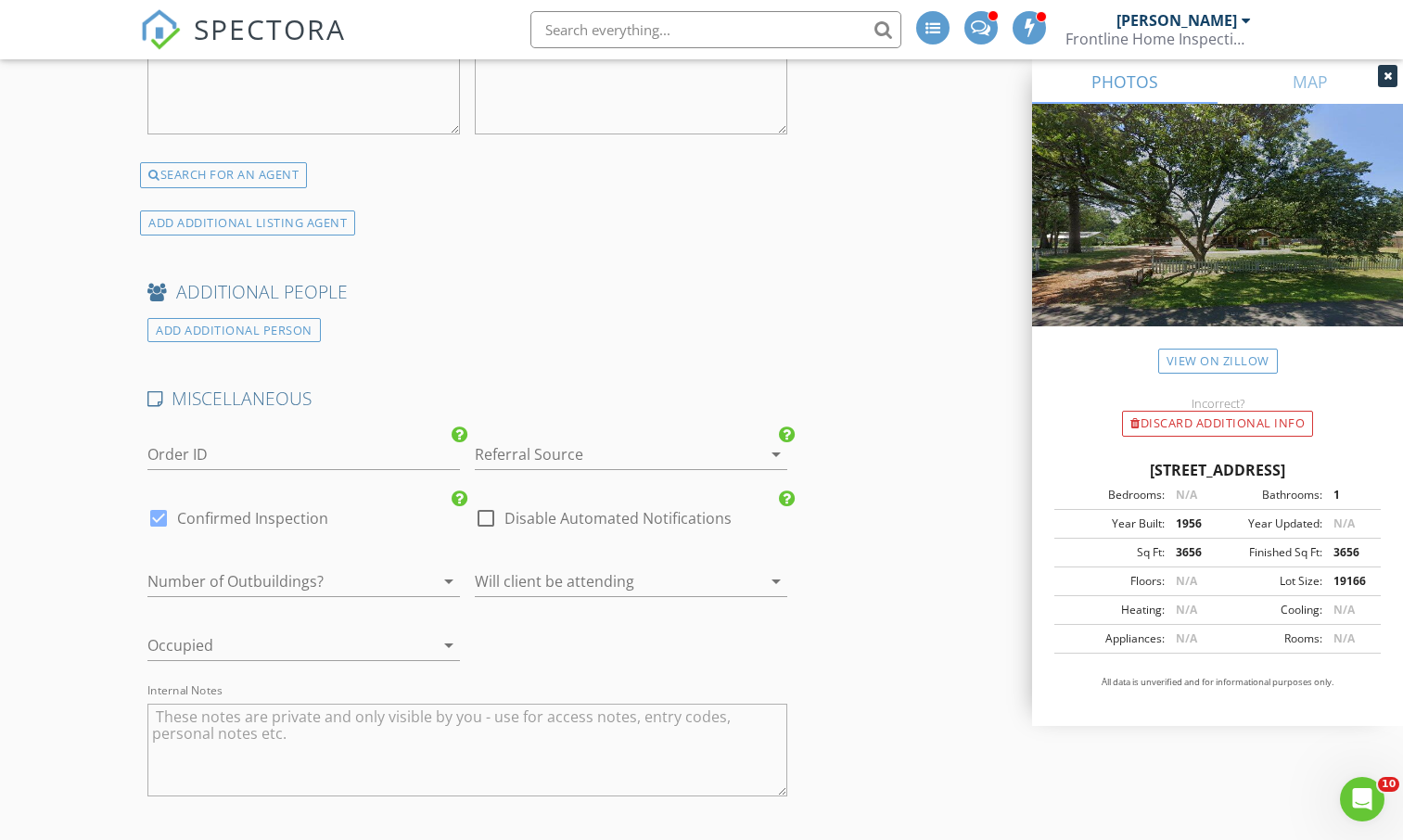
click at [508, 582] on div at bounding box center [605, 582] width 260 height 29
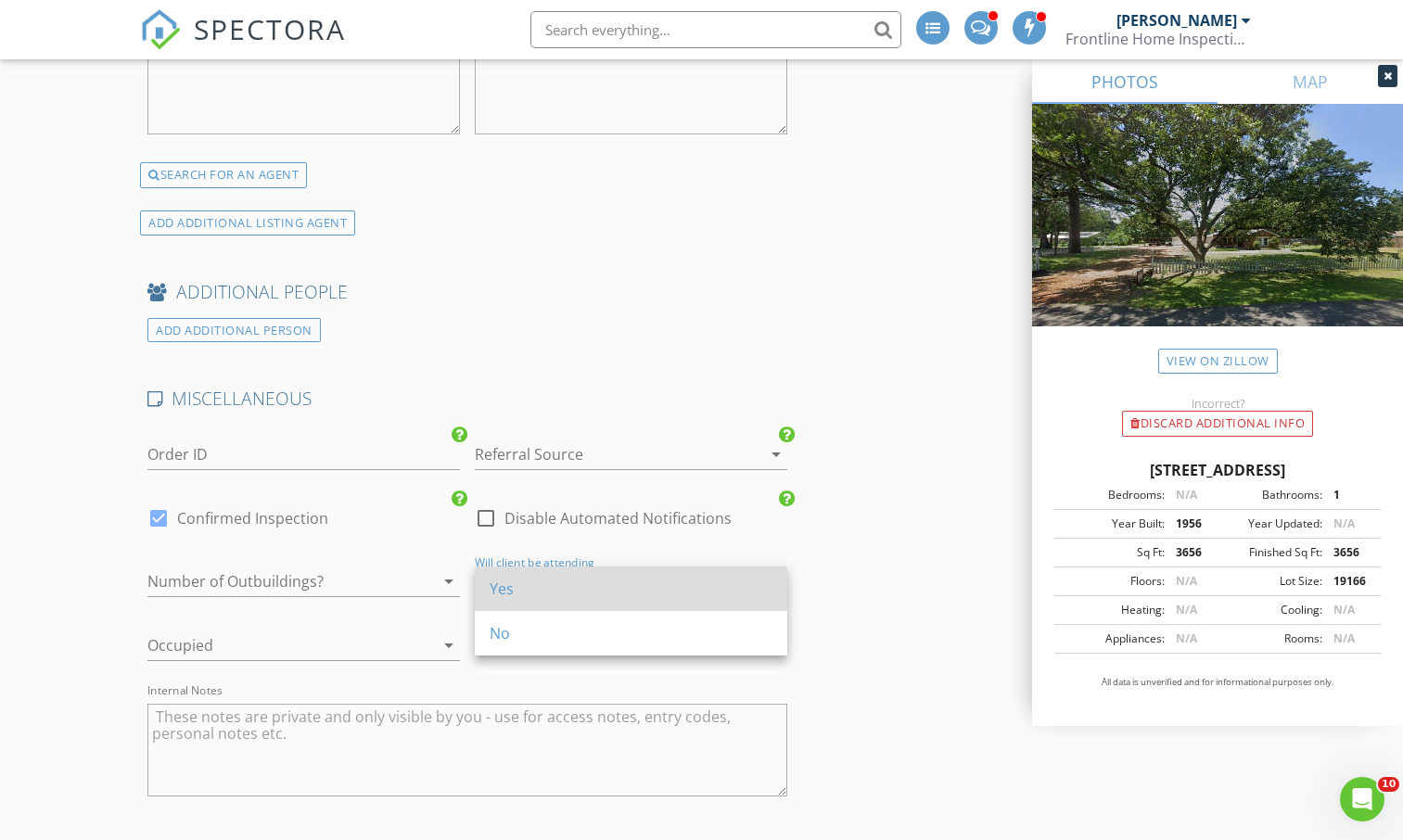
click at [513, 597] on div "Yes" at bounding box center [631, 588] width 283 height 23
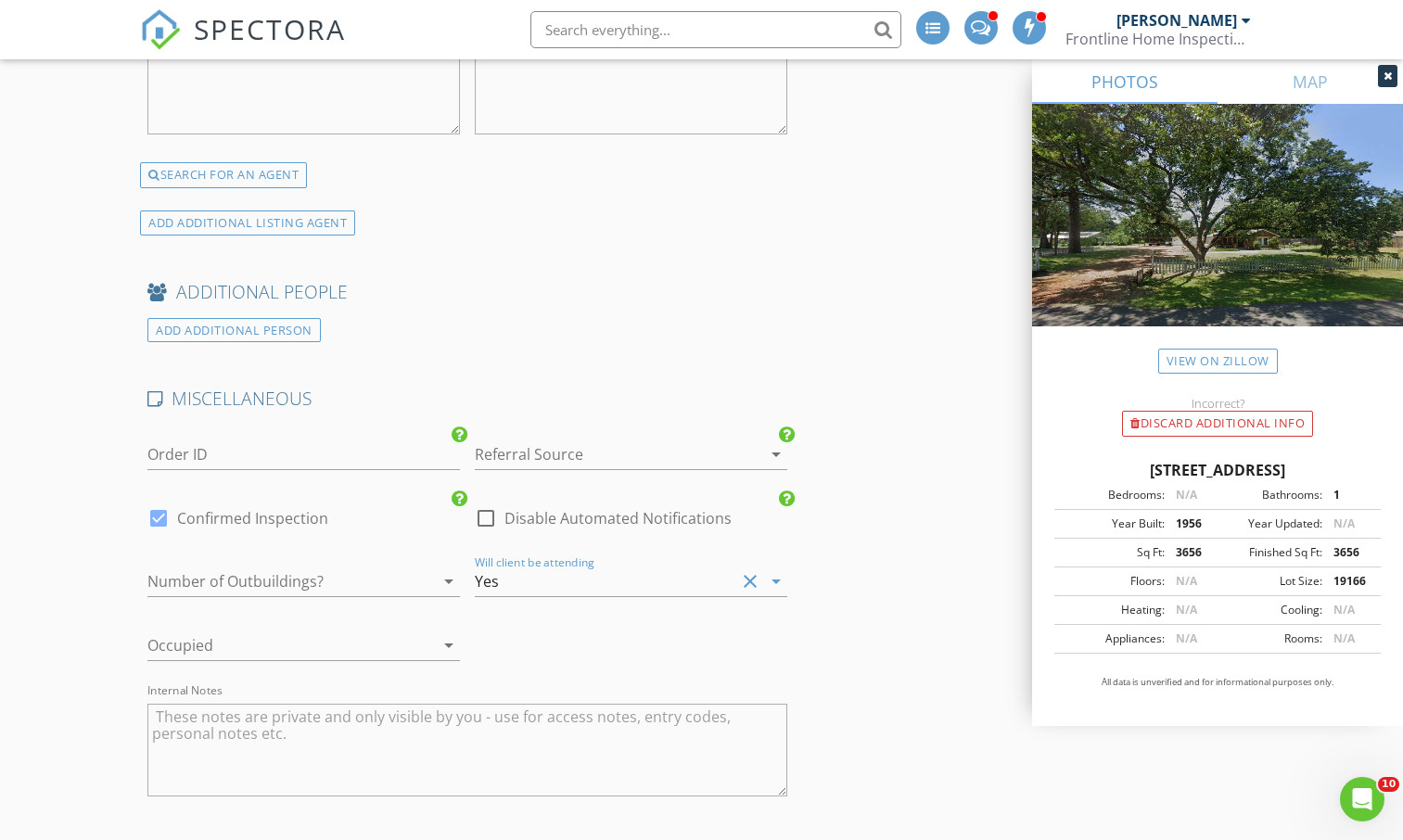
click at [373, 649] on div at bounding box center [278, 645] width 260 height 29
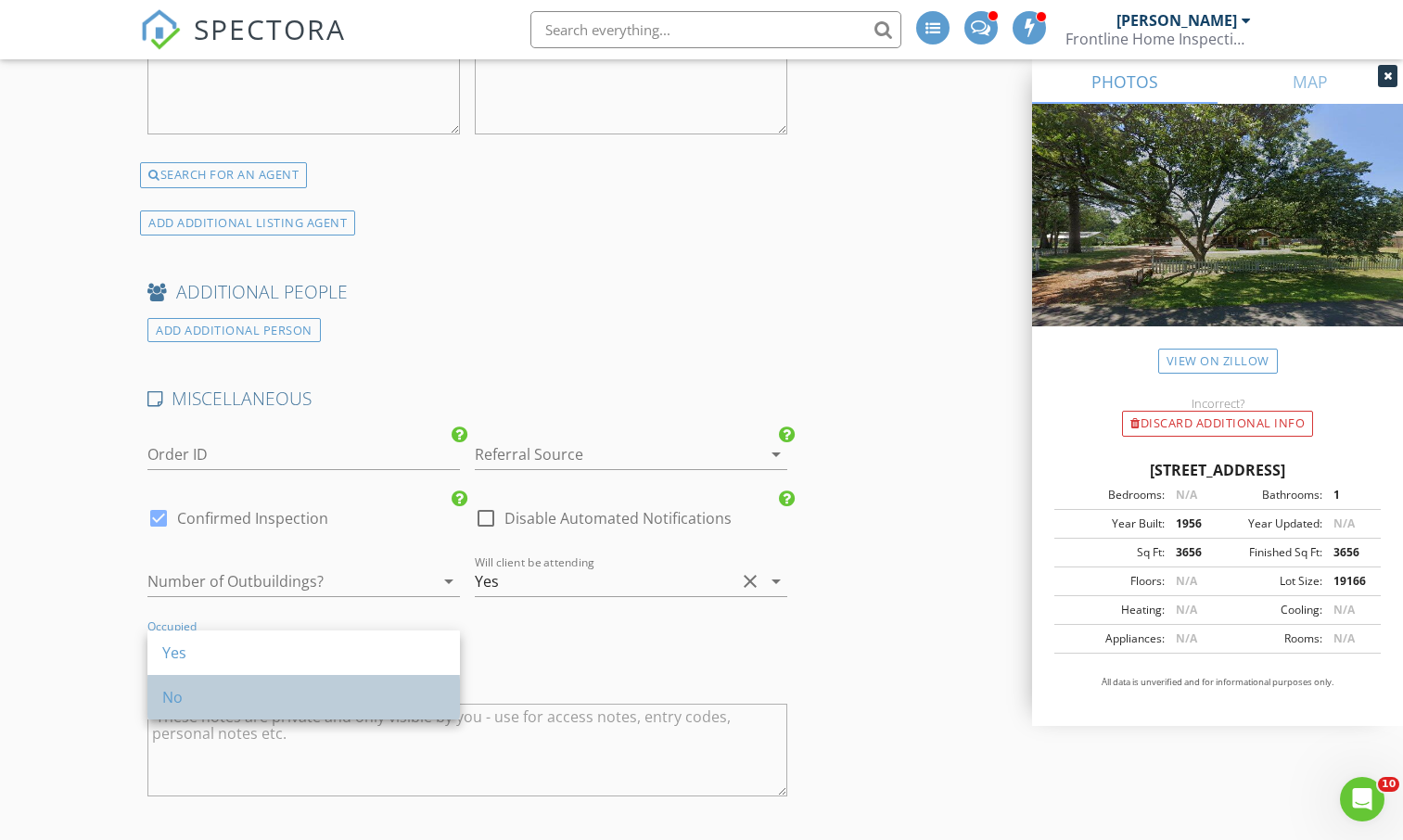
click at [251, 694] on div "No" at bounding box center [304, 697] width 283 height 23
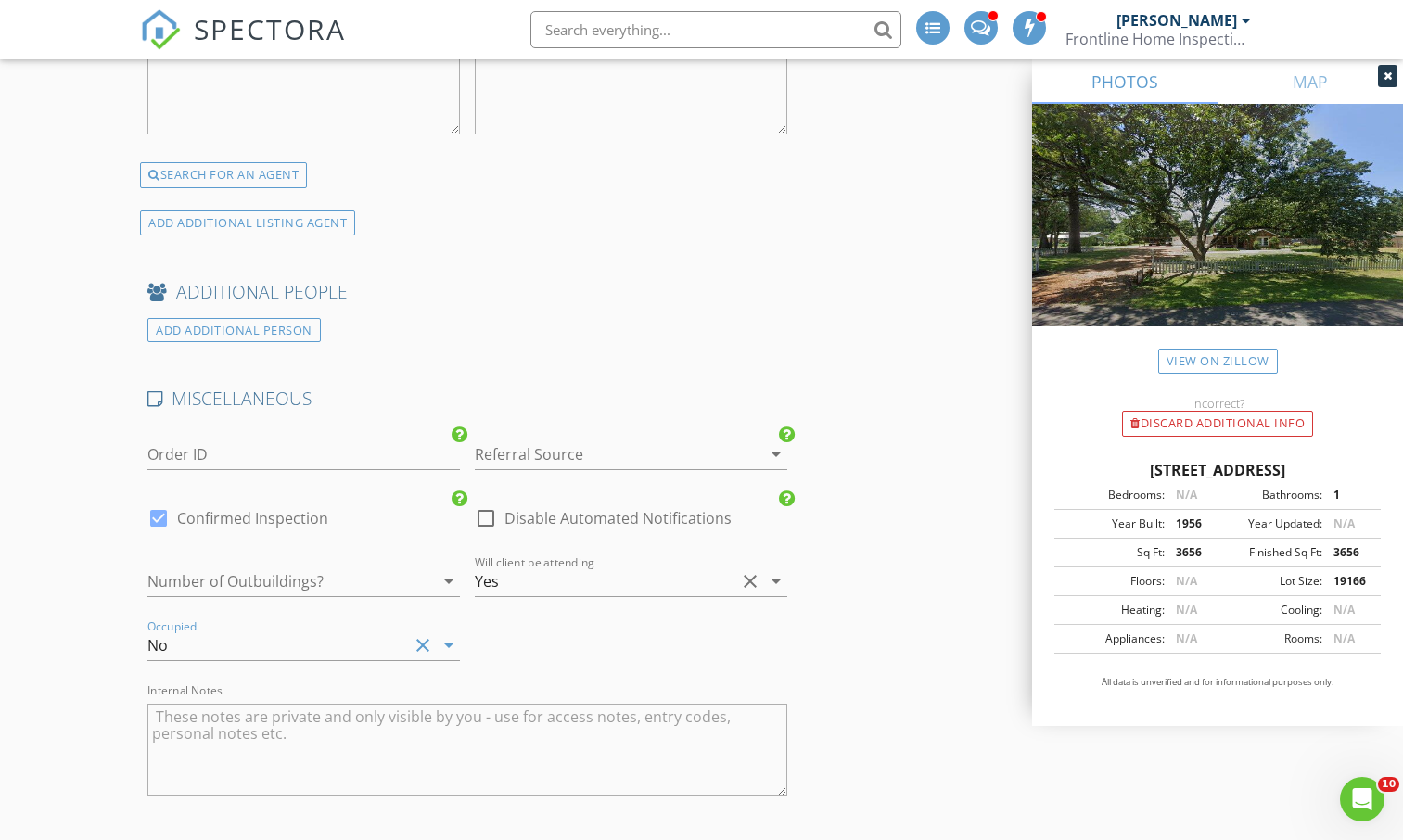
drag, startPoint x: 221, startPoint y: 725, endPoint x: 264, endPoint y: 576, distance: 155.1
click at [264, 576] on div "MISCELLANEOUS Order ID Referral Source arrow_drop_down check_box Confirmed Insp…" at bounding box center [467, 605] width 655 height 437
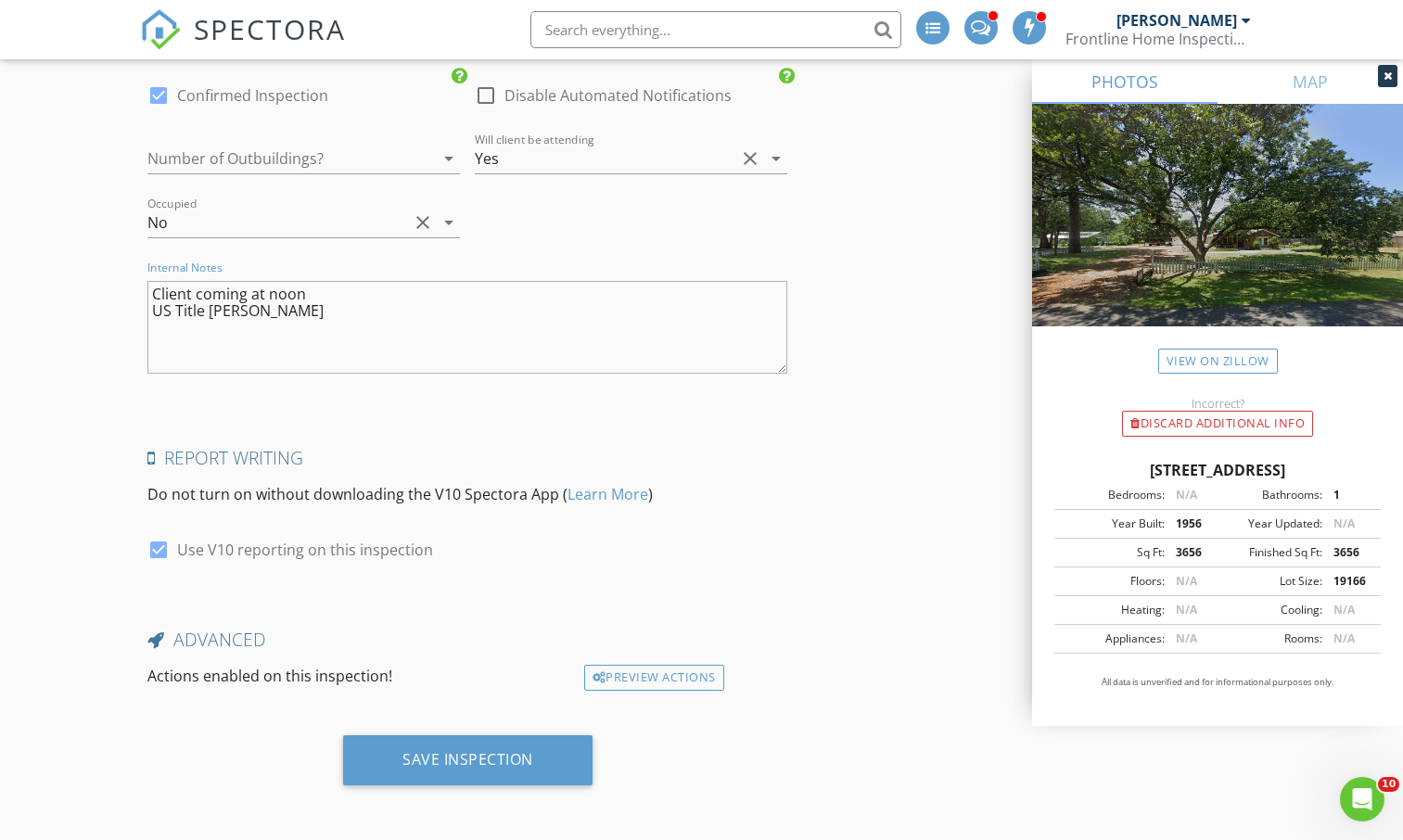
scroll to position [4313, 0]
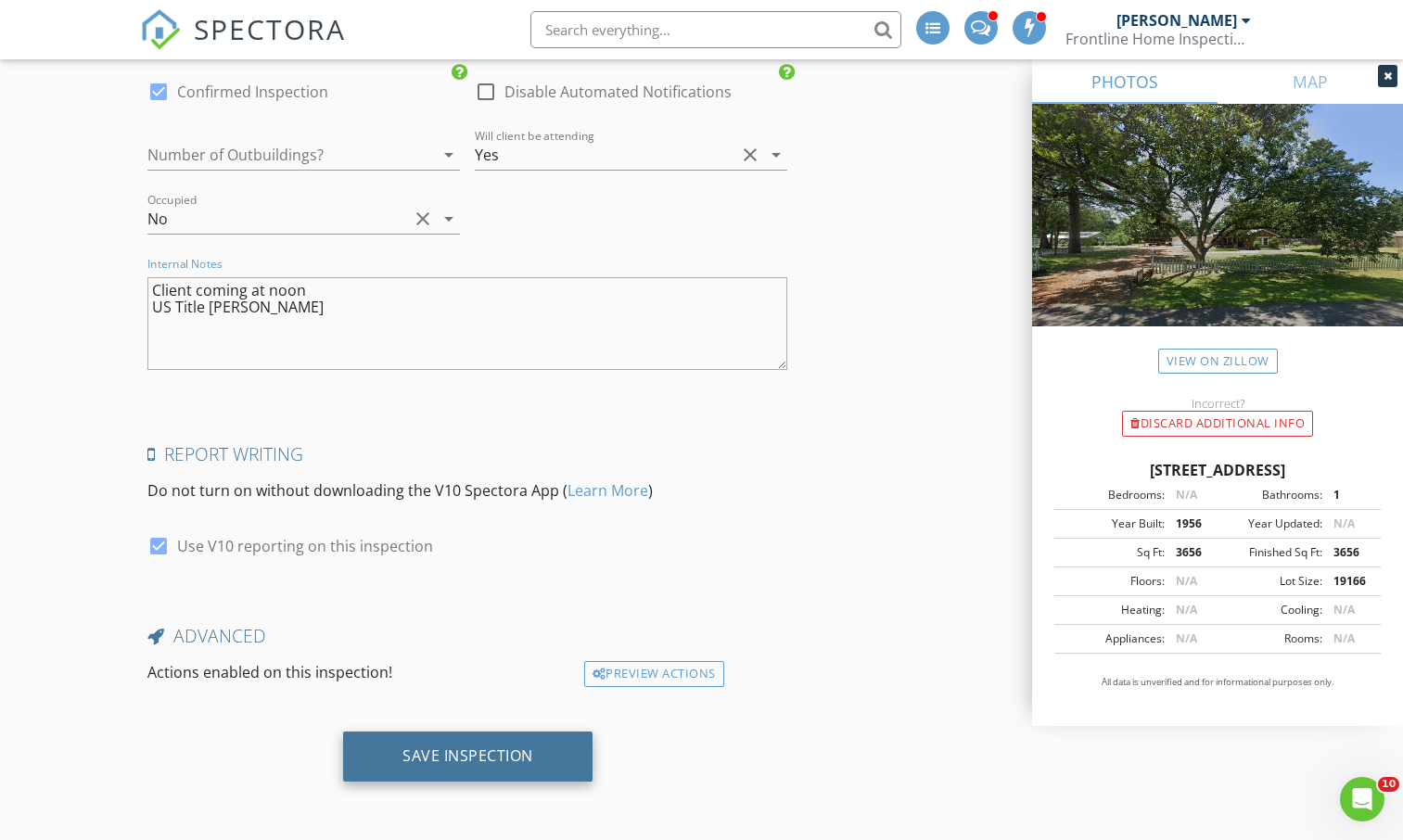
type textarea "Client coming at noon US Title Marshall"
click at [401, 755] on div "Save Inspection" at bounding box center [467, 756] width 250 height 50
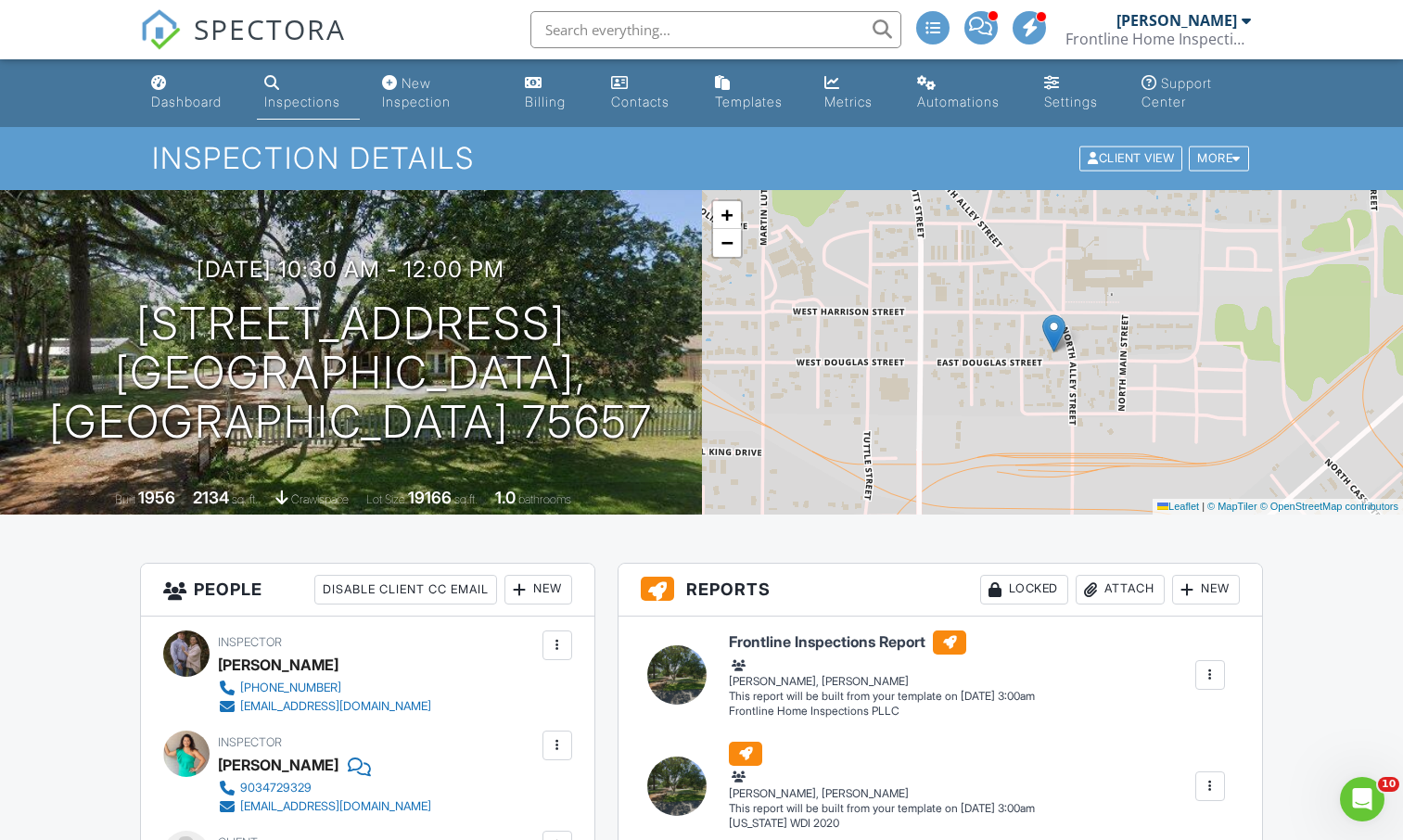
click at [291, 108] on div "Inspections" at bounding box center [303, 102] width 76 height 16
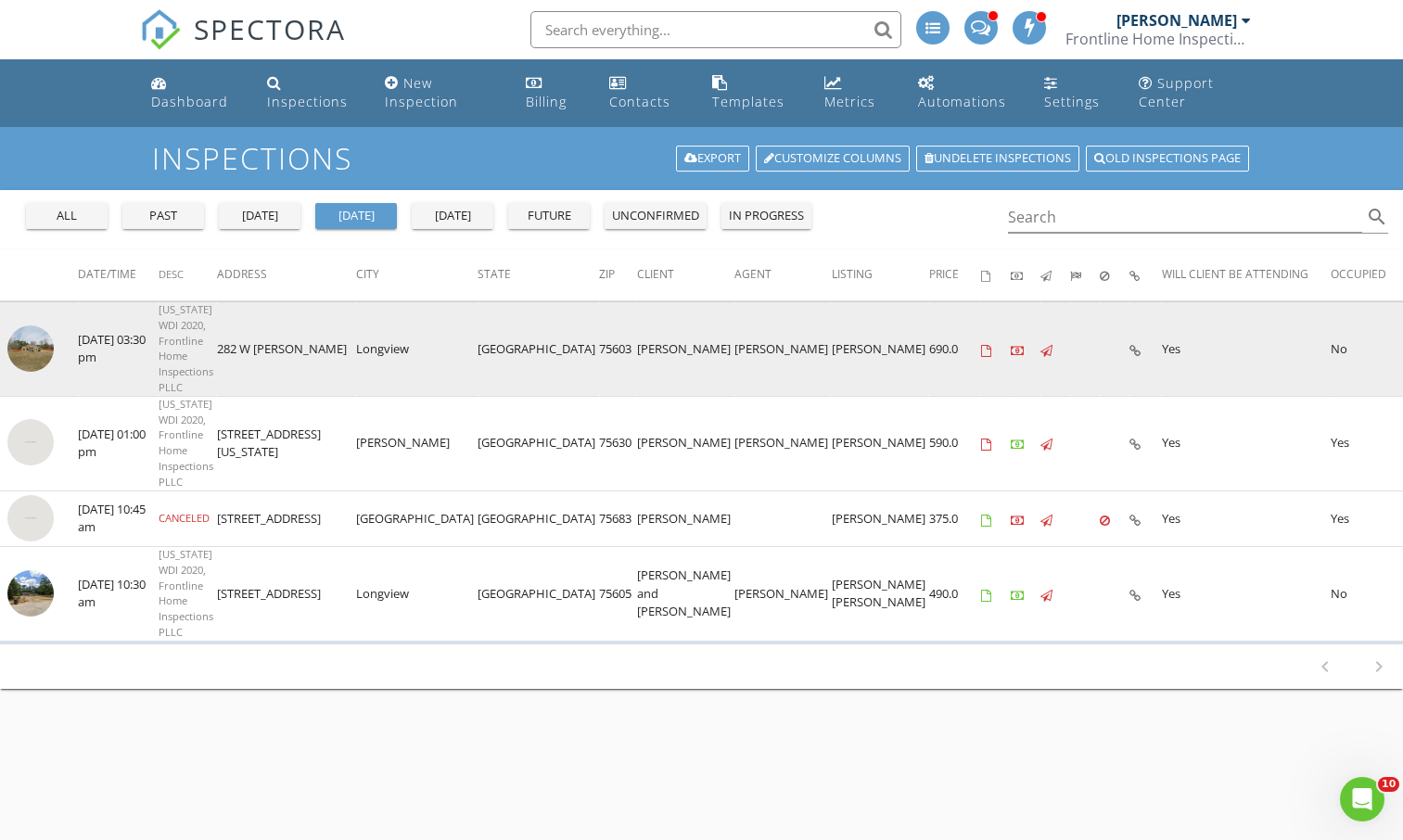
click at [27, 330] on img at bounding box center [30, 348] width 46 height 46
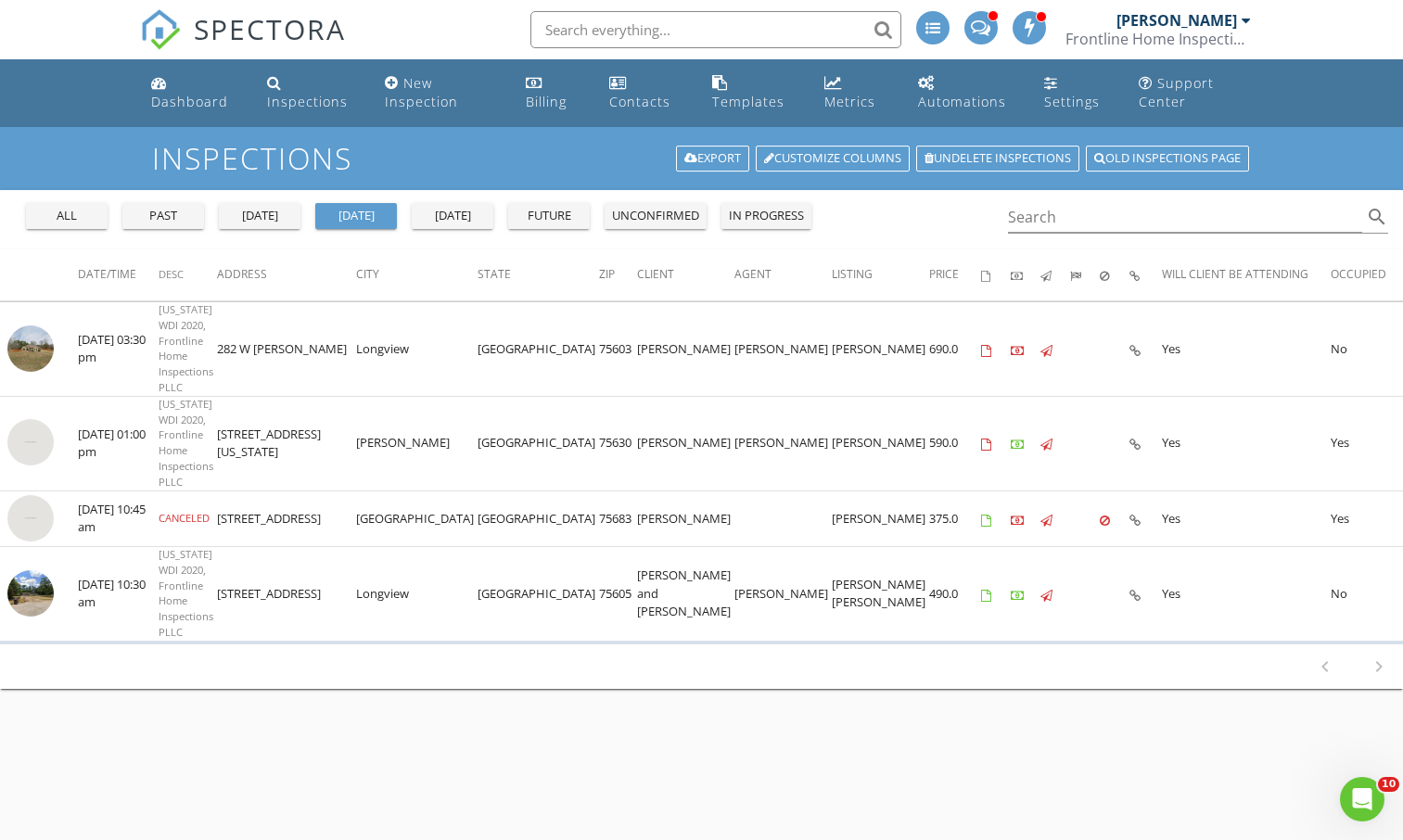
click at [553, 220] on div "future" at bounding box center [549, 215] width 67 height 19
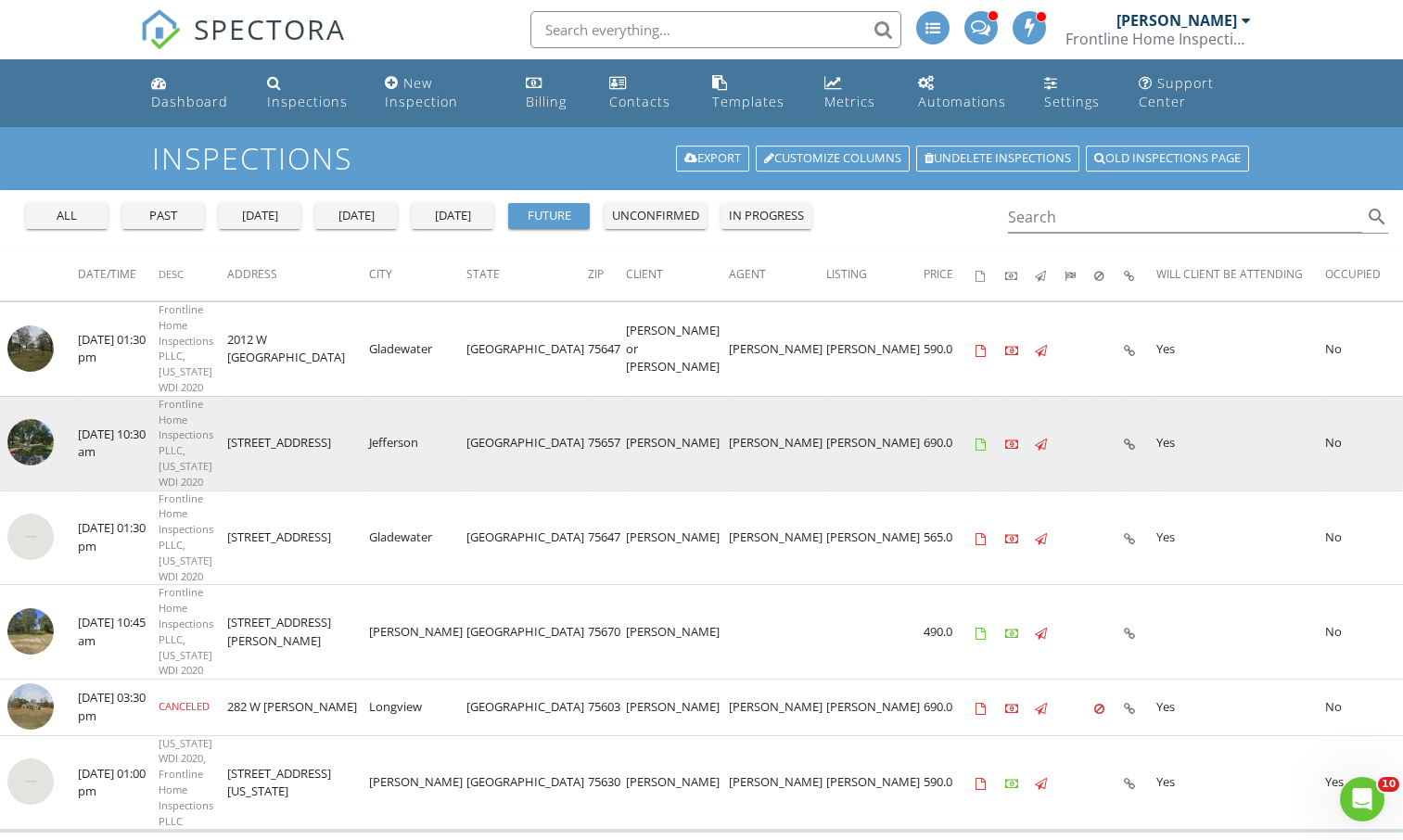
click at [24, 419] on img at bounding box center [30, 442] width 46 height 46
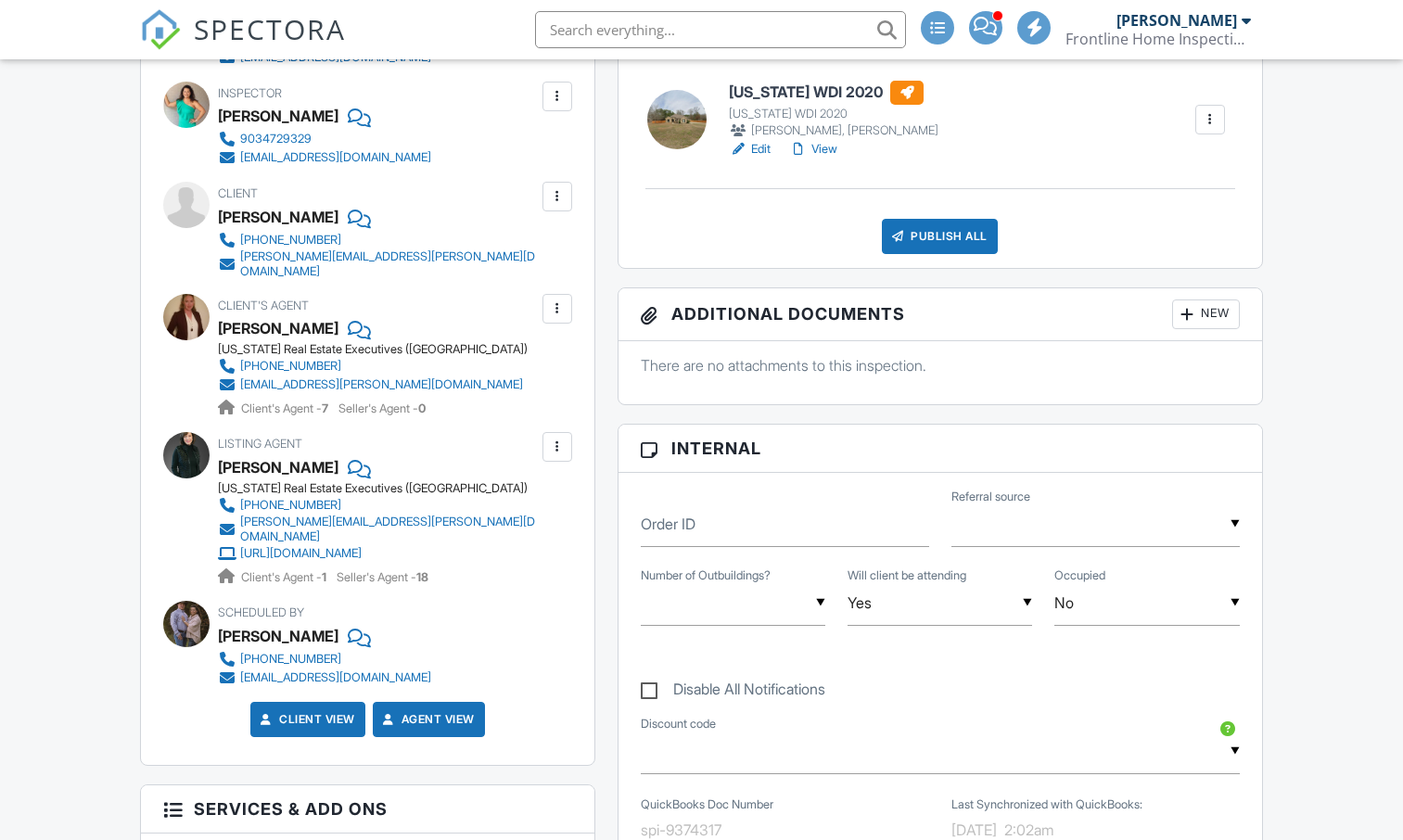
scroll to position [656, 0]
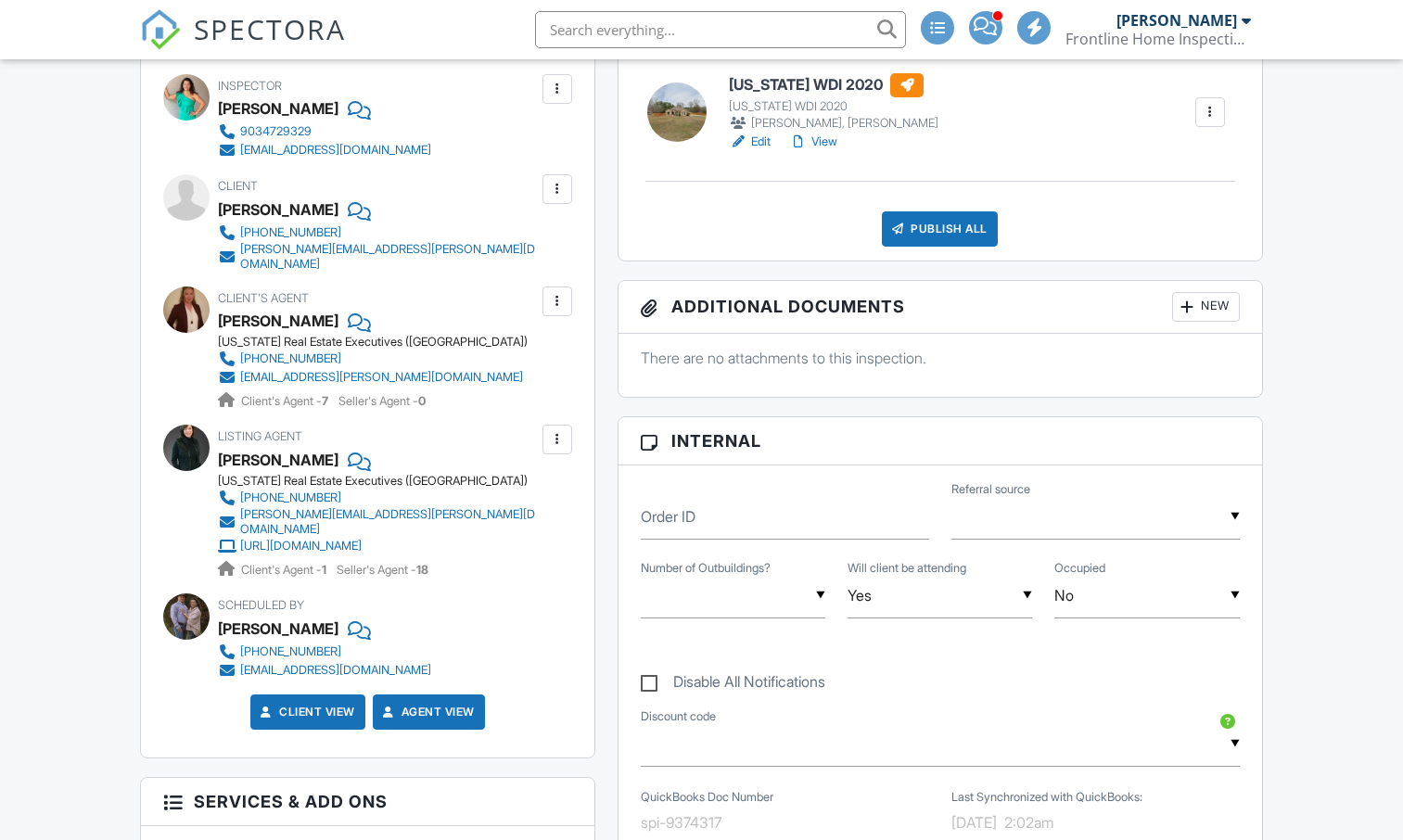
click at [348, 211] on div at bounding box center [356, 210] width 19 height 27
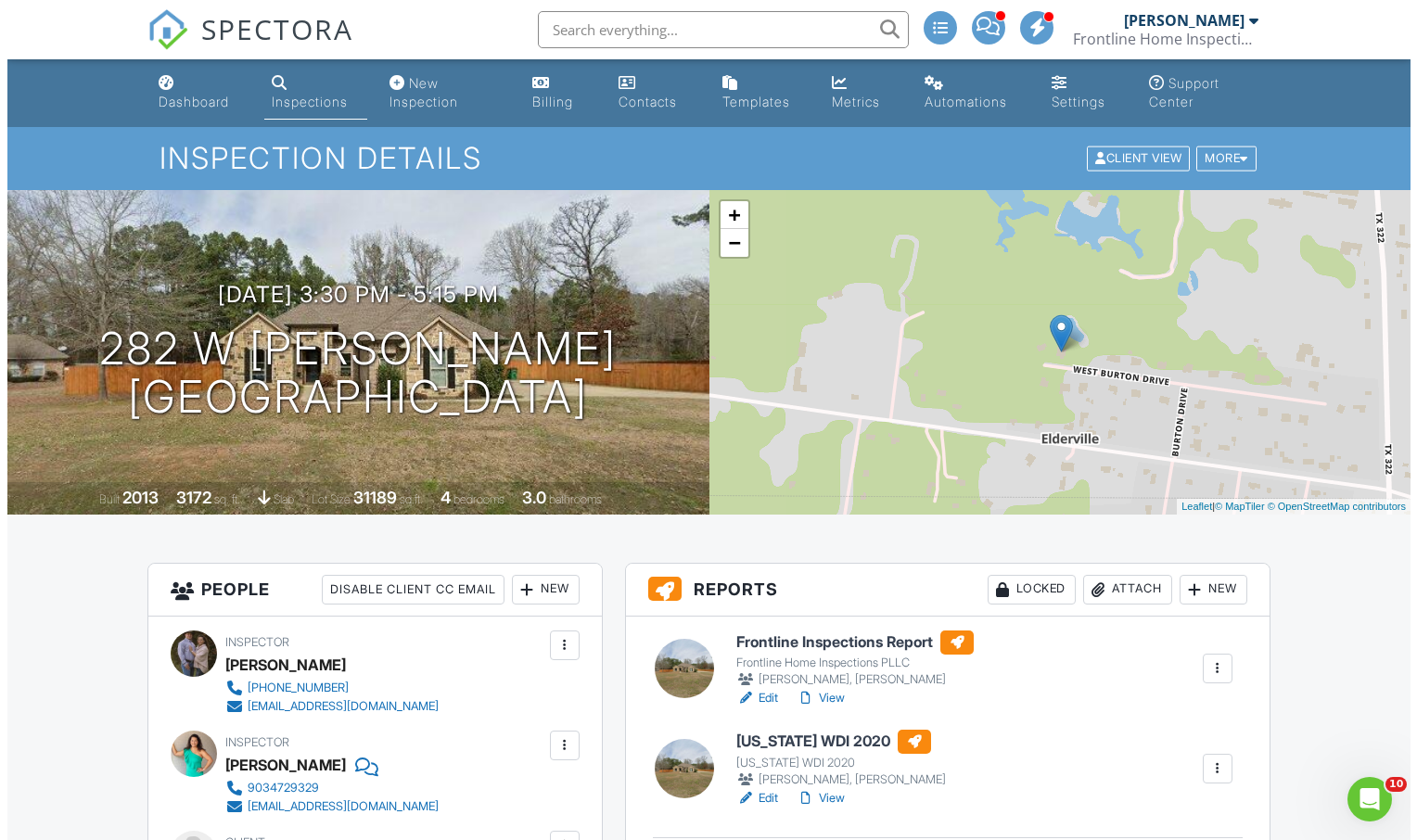
scroll to position [0, 0]
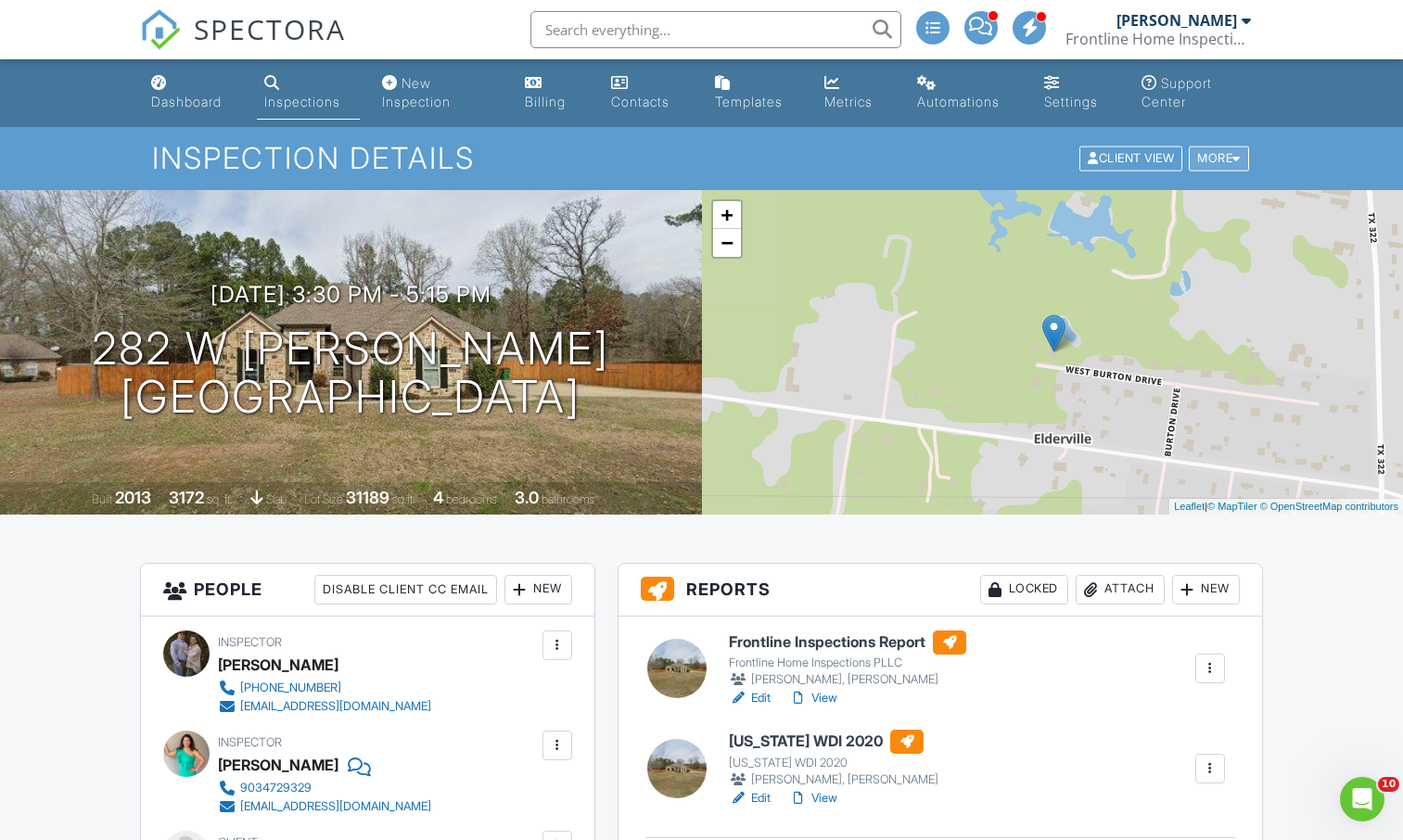
click at [1217, 159] on div "More" at bounding box center [1219, 160] width 61 height 25
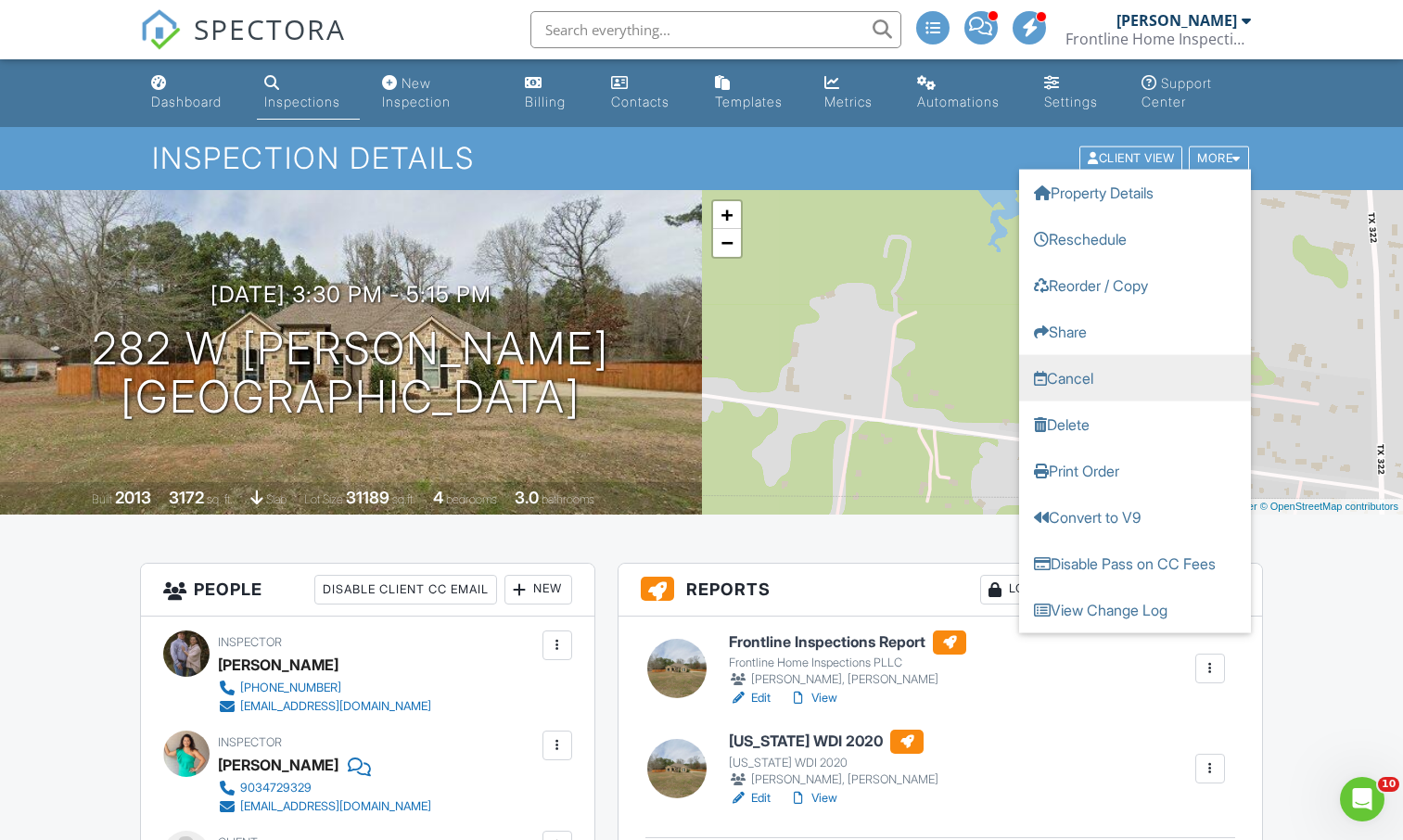
click at [1092, 373] on link "Cancel" at bounding box center [1135, 378] width 232 height 46
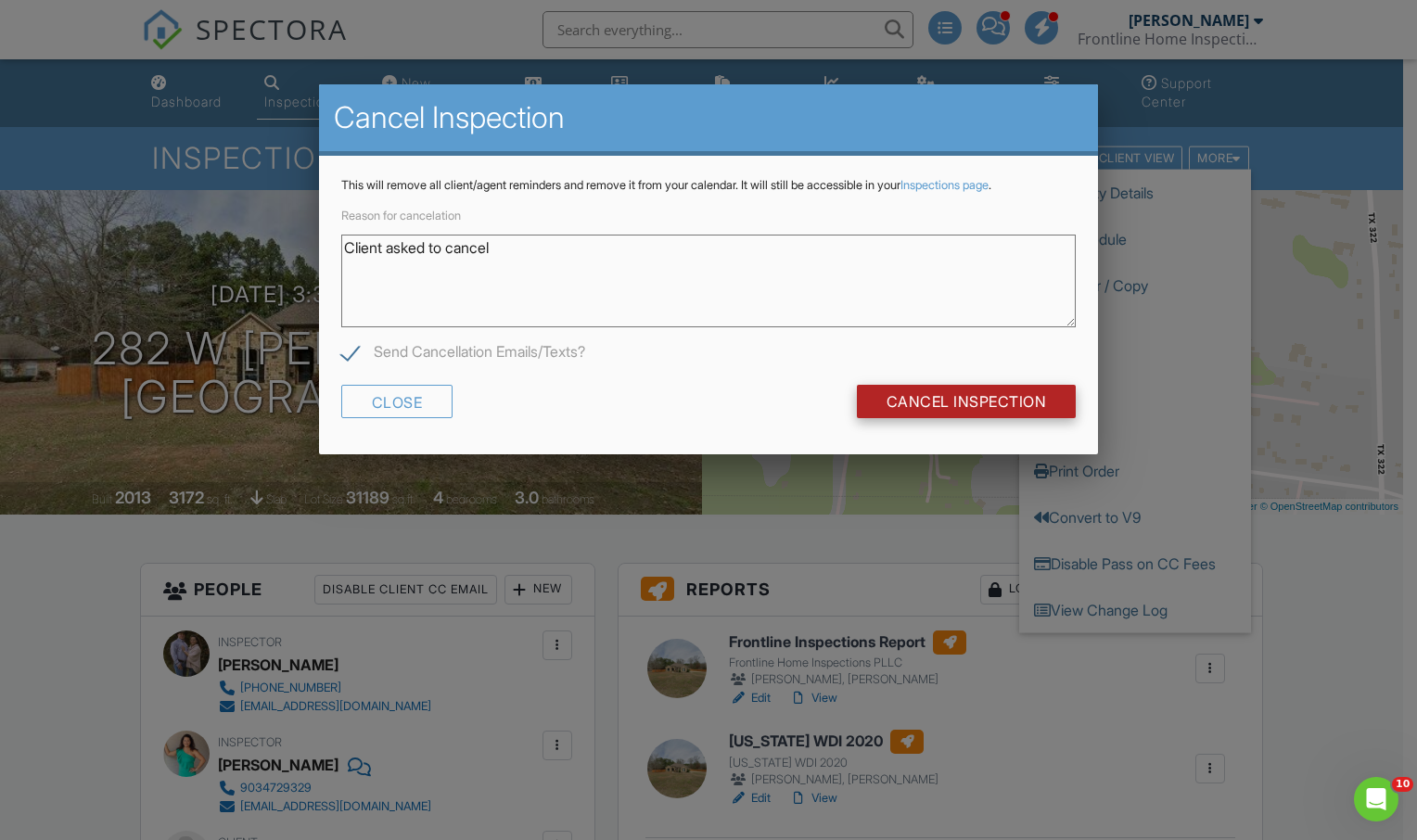
type textarea "Client asked to cancel"
click at [886, 396] on input "Cancel Inspection" at bounding box center [967, 401] width 219 height 33
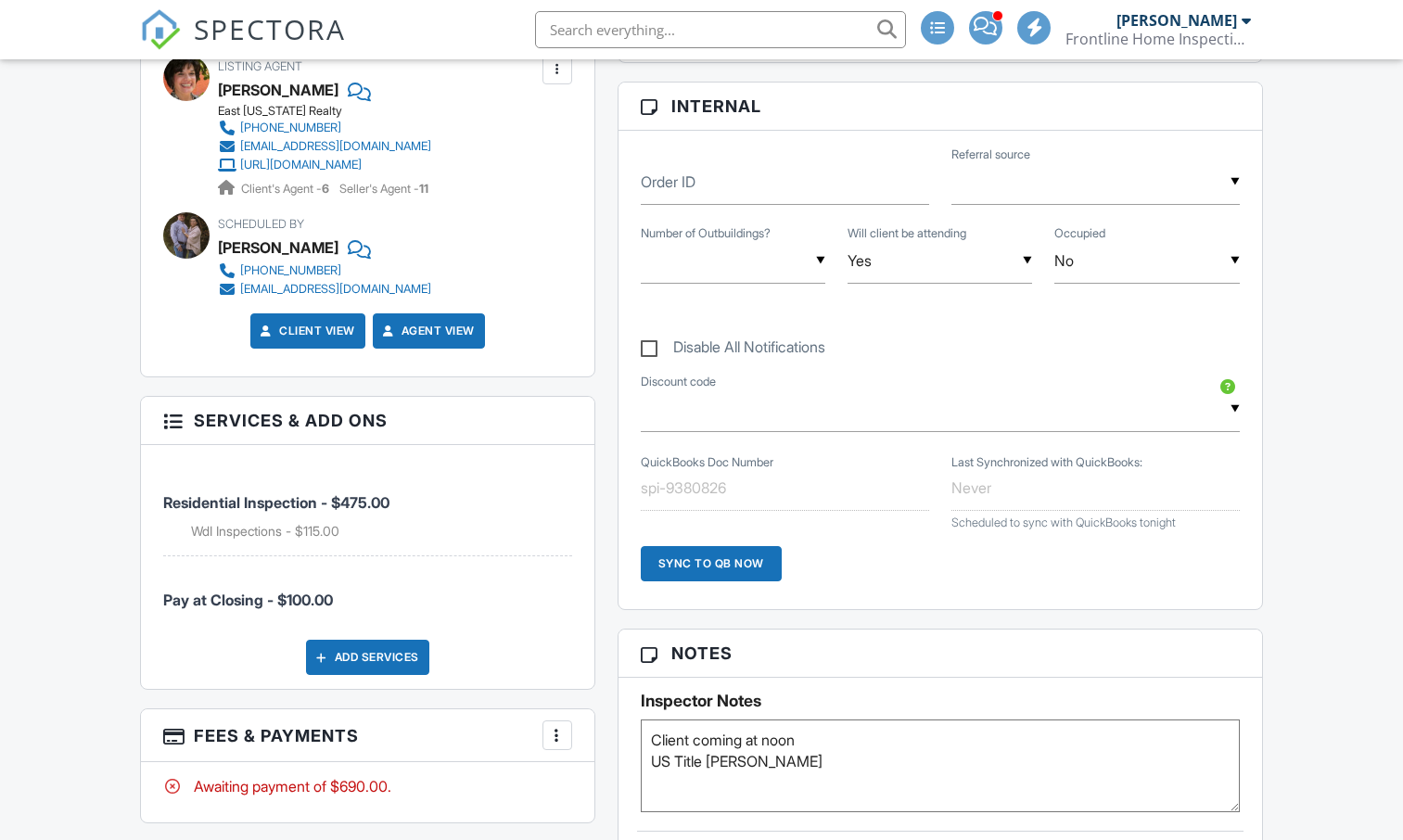
click at [648, 739] on textarea "Client coming at noon US Title Marshall" at bounding box center [940, 766] width 599 height 93
type textarea "Supra Client coming at noon US Title Marshall"
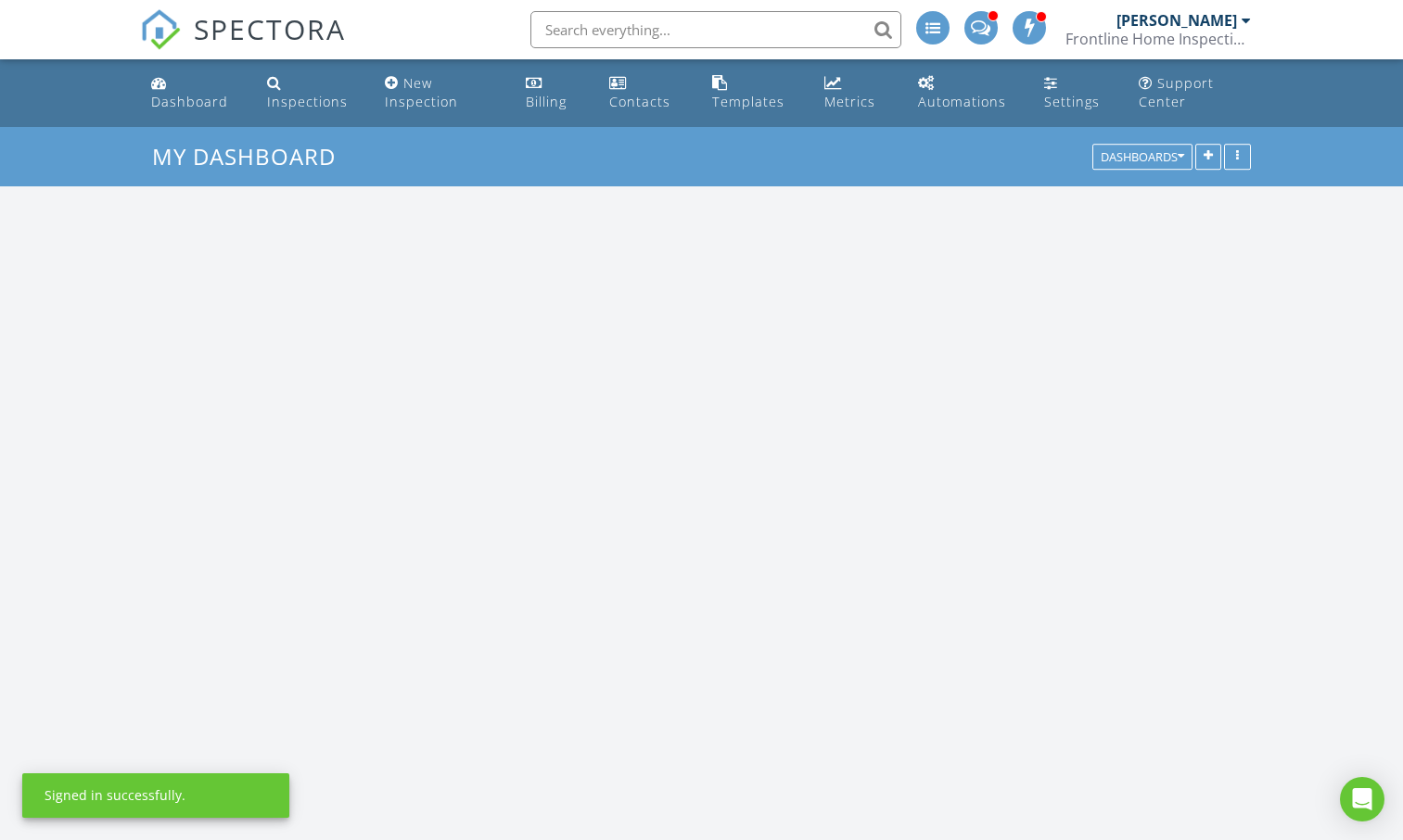
scroll to position [1716, 1431]
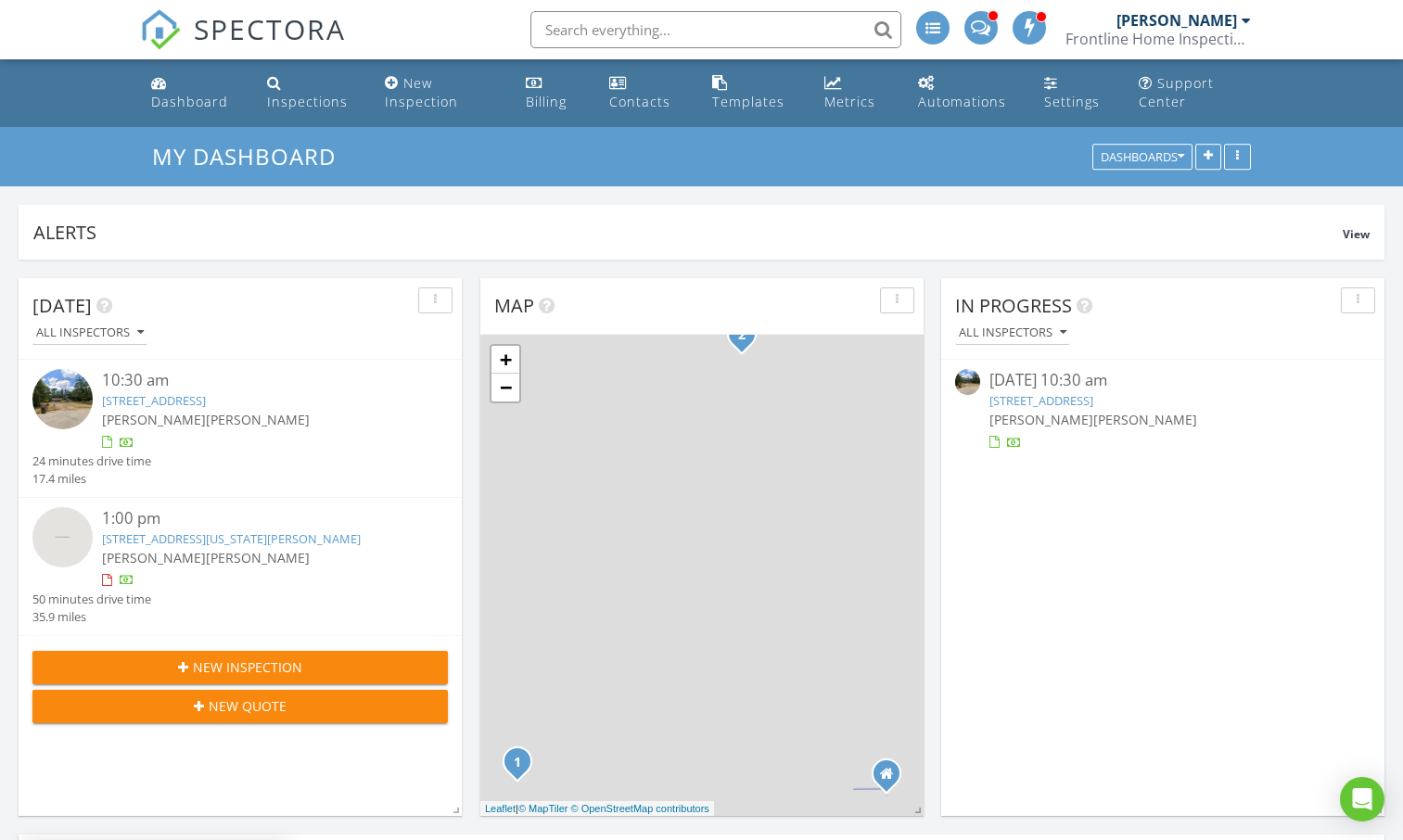
click at [1023, 408] on link "[STREET_ADDRESS]" at bounding box center [1041, 400] width 104 height 17
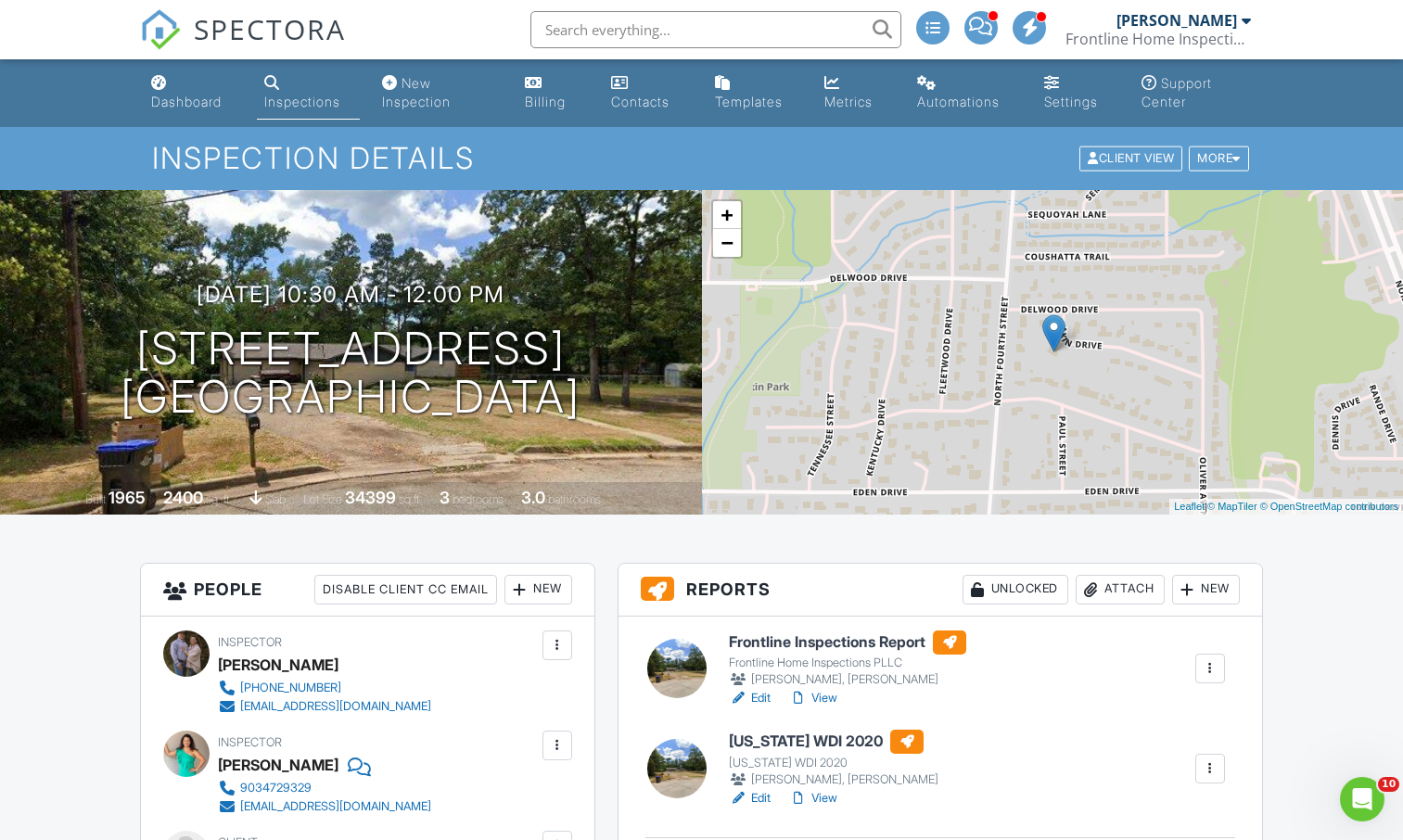
click at [767, 741] on h6 "[US_STATE] WDI 2020" at bounding box center [833, 741] width 210 height 24
